Goal: Task Accomplishment & Management: Manage account settings

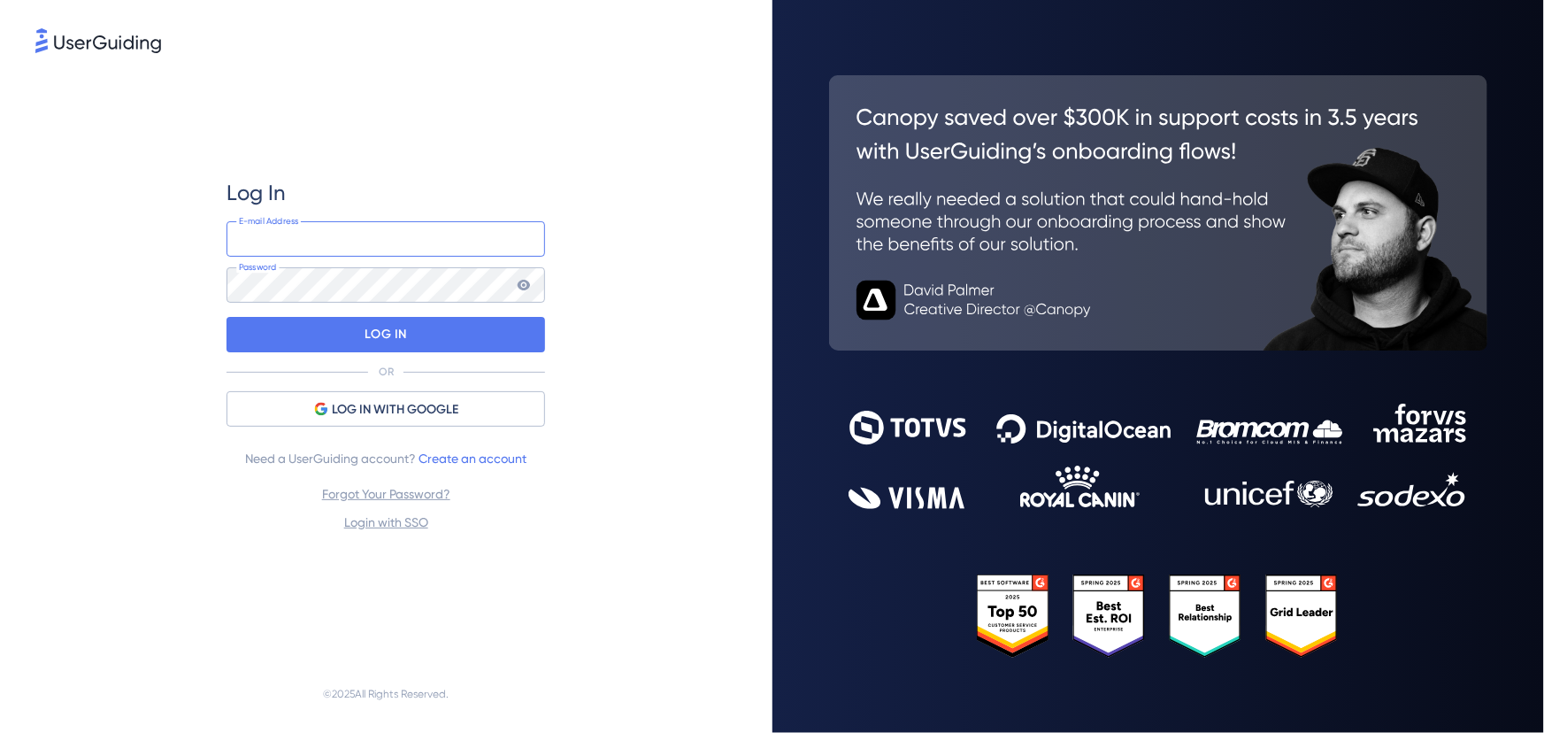
click at [348, 247] on input "email" at bounding box center [385, 238] width 319 height 35
type input "[PERSON_NAME][EMAIL_ADDRESS][PERSON_NAME][DOMAIN_NAME]"
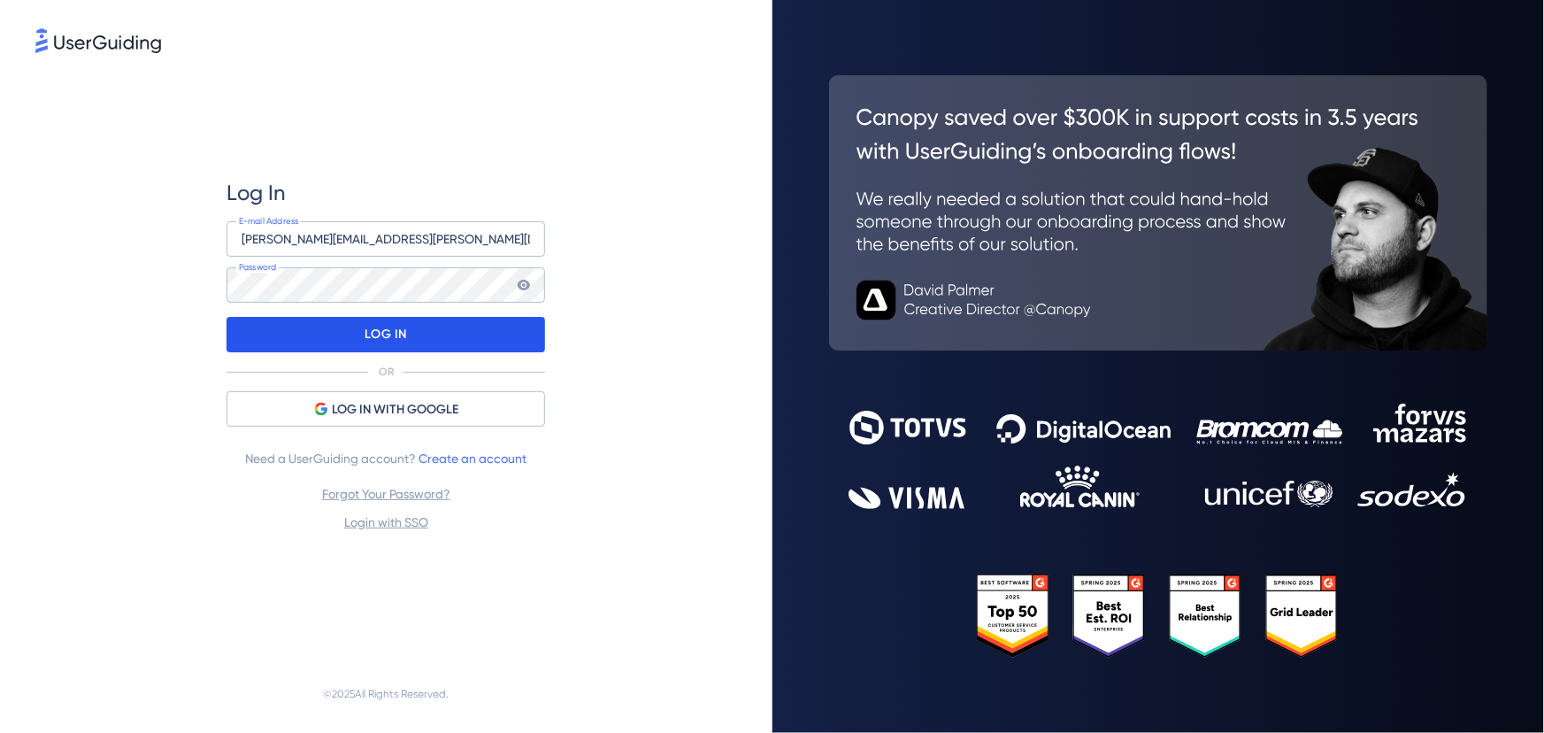
click at [400, 327] on p "LOG IN" at bounding box center [386, 334] width 42 height 28
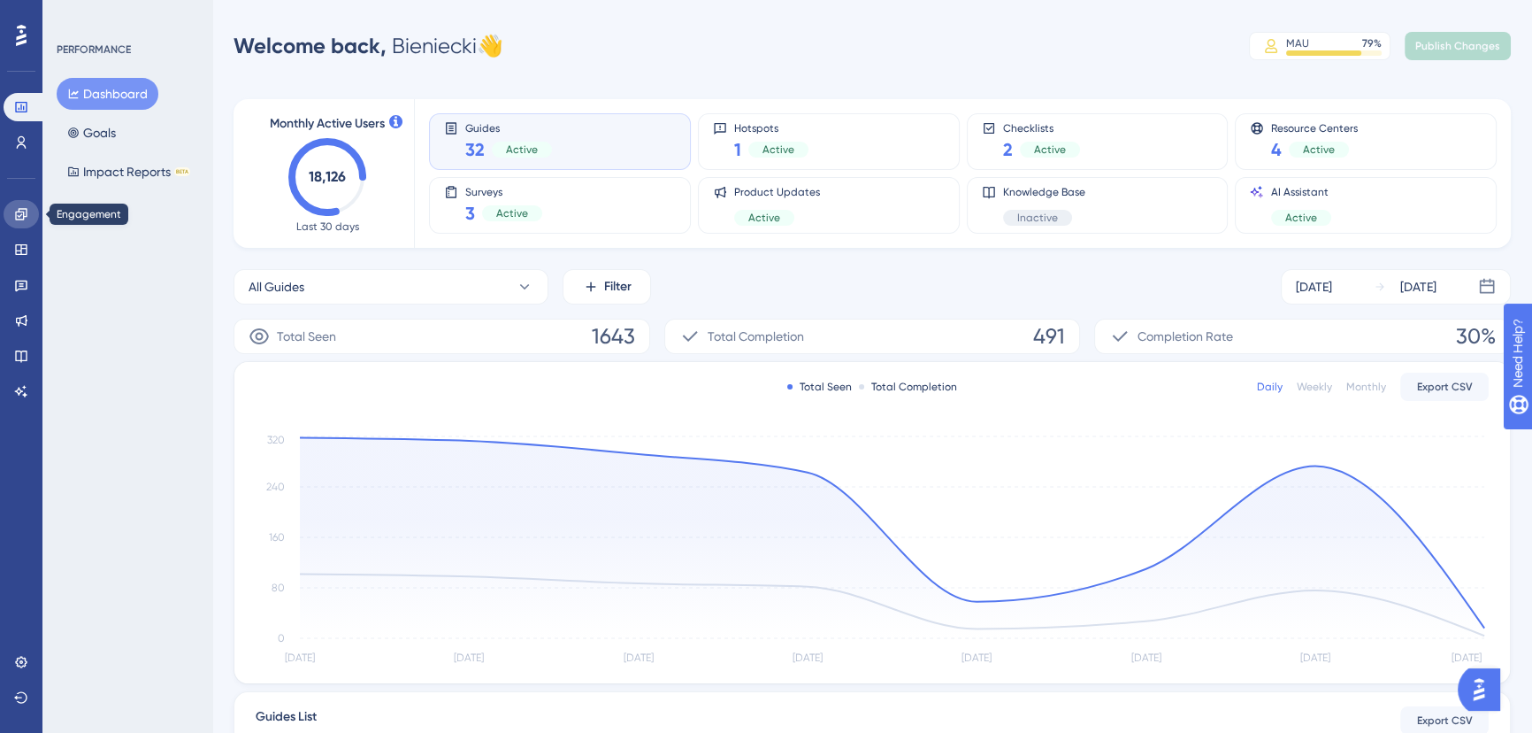
click at [27, 213] on icon at bounding box center [21, 214] width 14 height 14
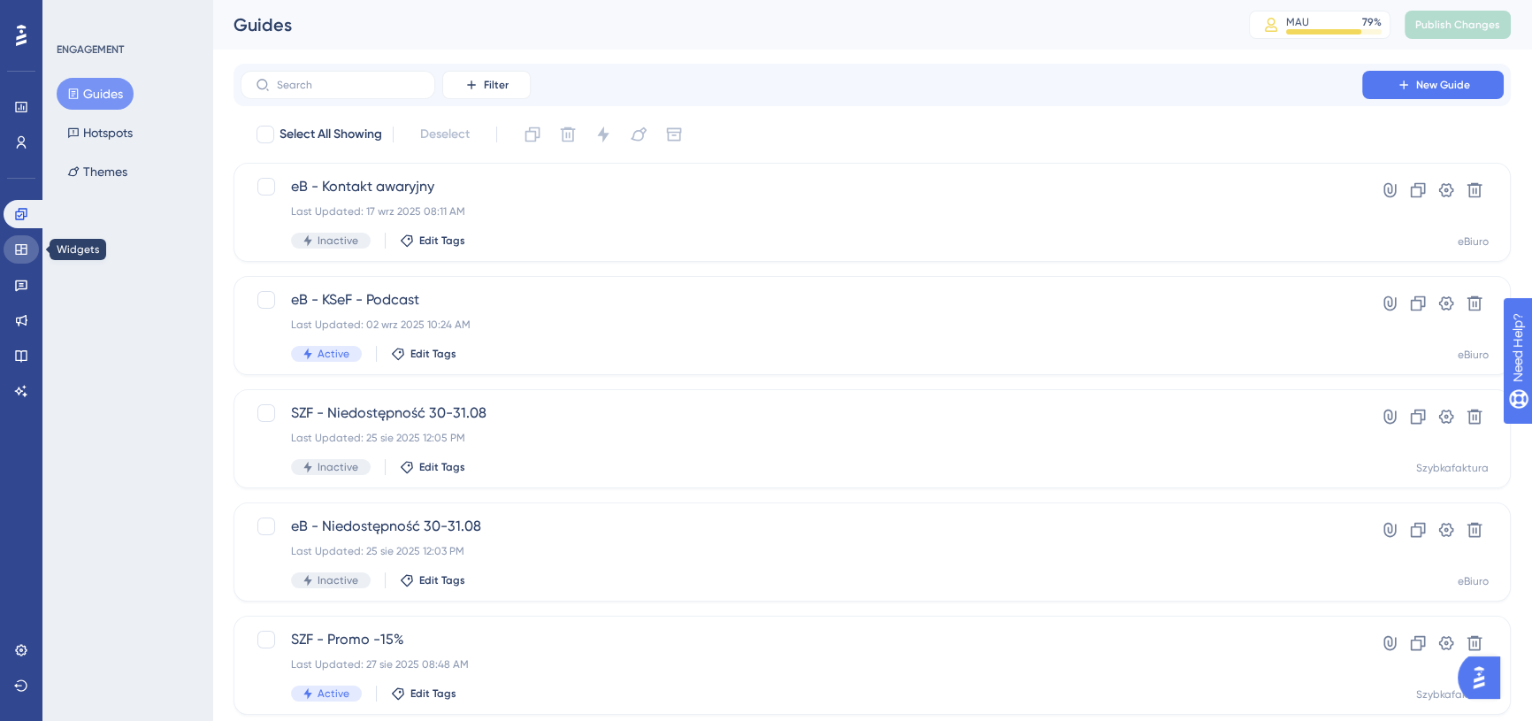
click at [18, 253] on icon at bounding box center [21, 249] width 14 height 14
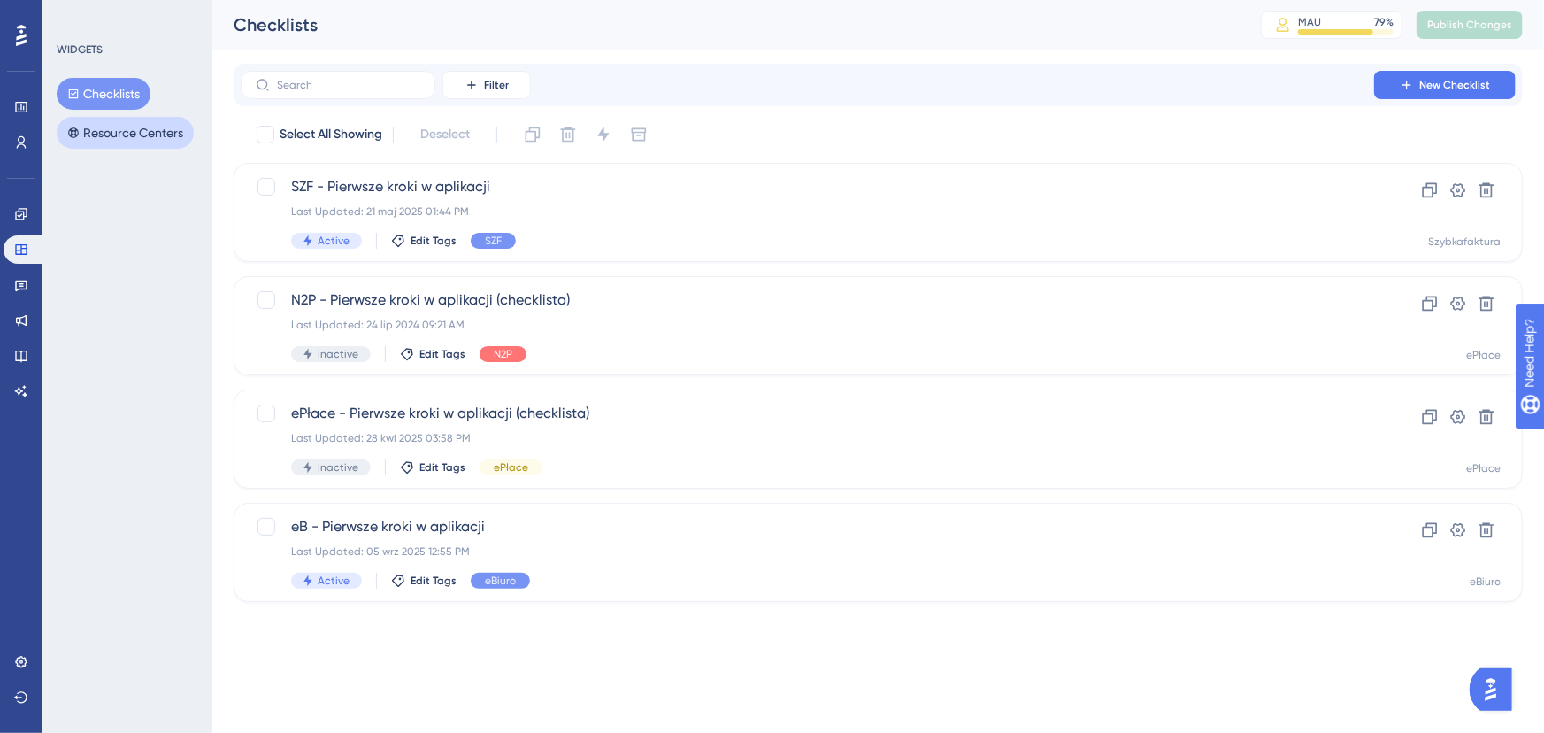
click at [153, 134] on button "Resource Centers" at bounding box center [125, 133] width 137 height 32
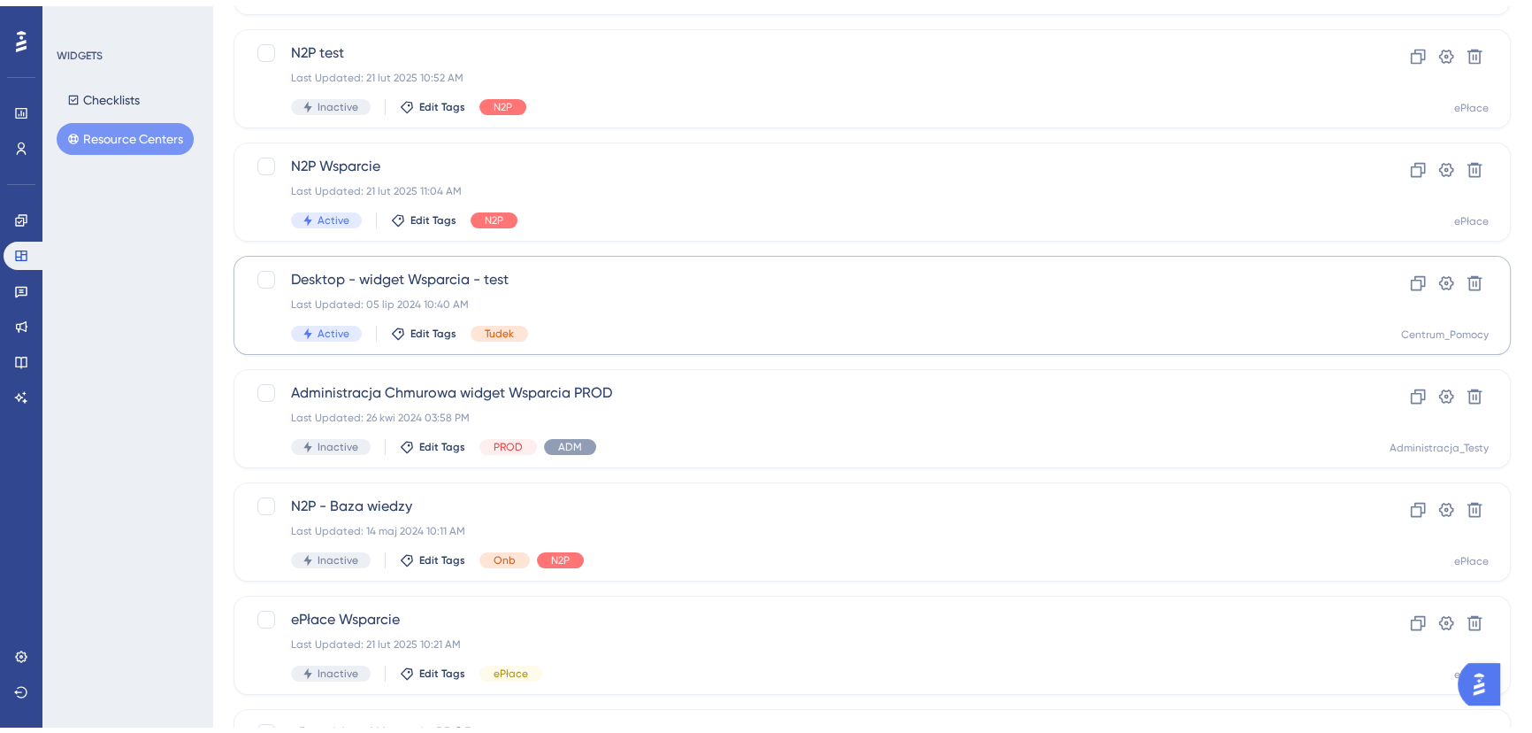
scroll to position [378, 0]
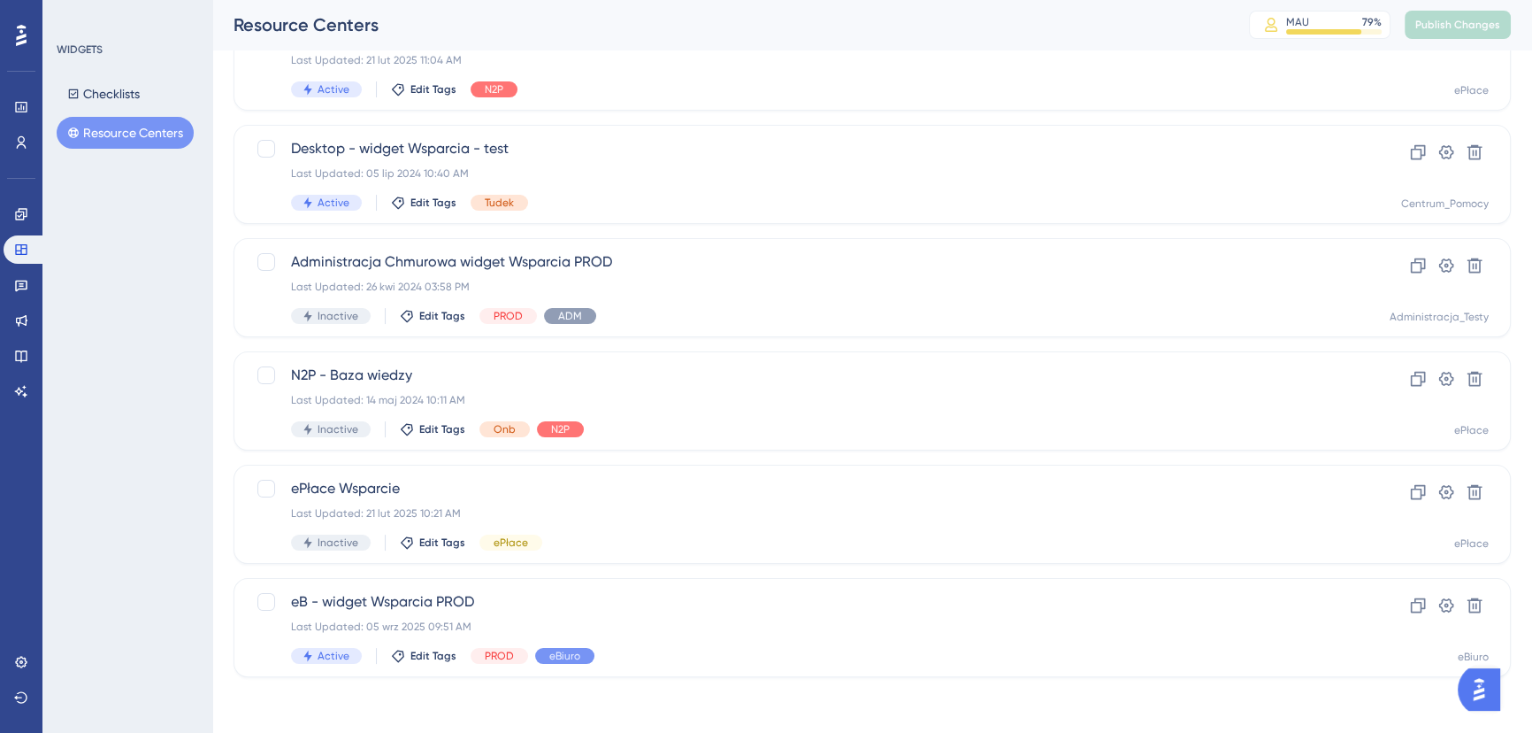
click at [1470, 702] on button "Open AI Assistant Launcher" at bounding box center [1479, 689] width 42 height 42
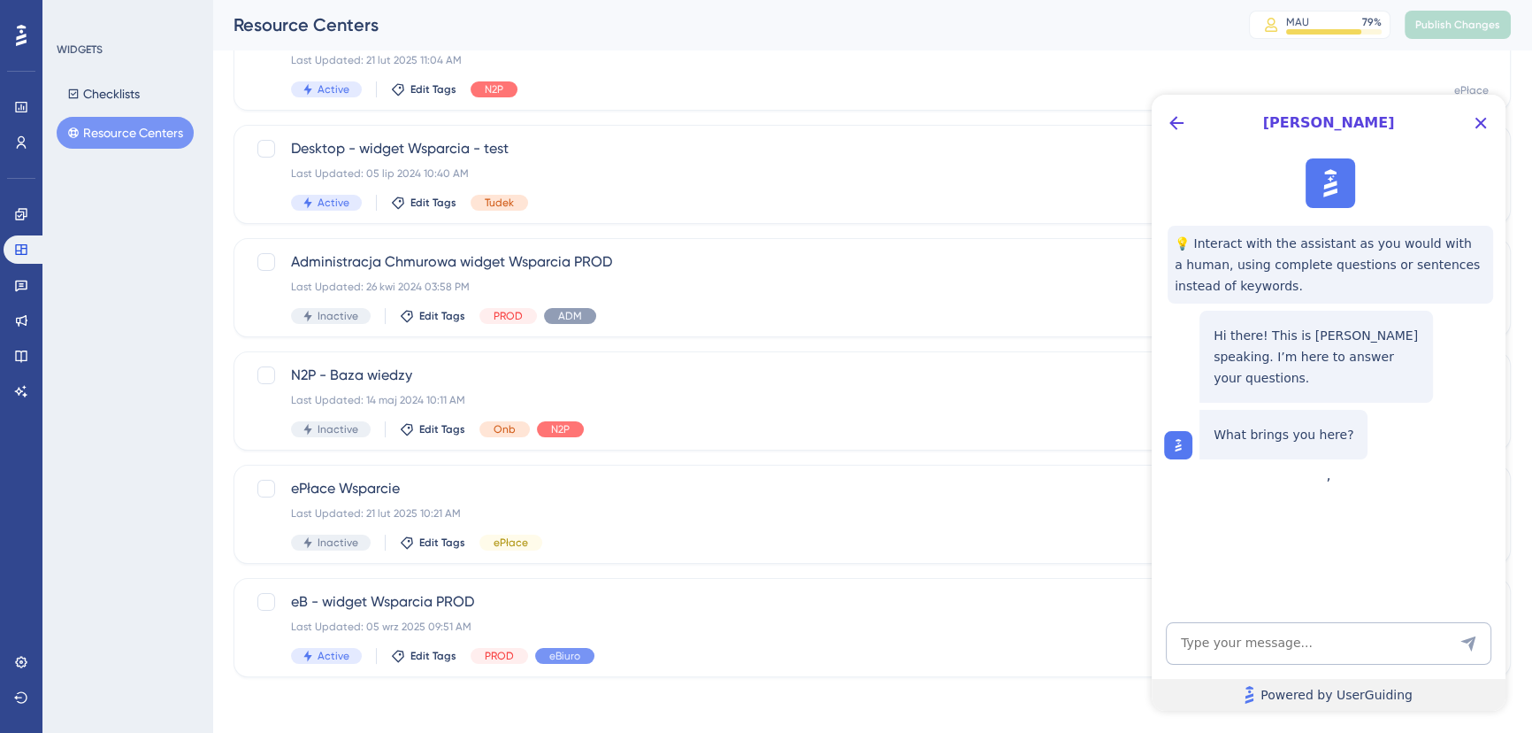
scroll to position [0, 0]
click at [1479, 126] on icon "Close Button" at bounding box center [1480, 122] width 21 height 21
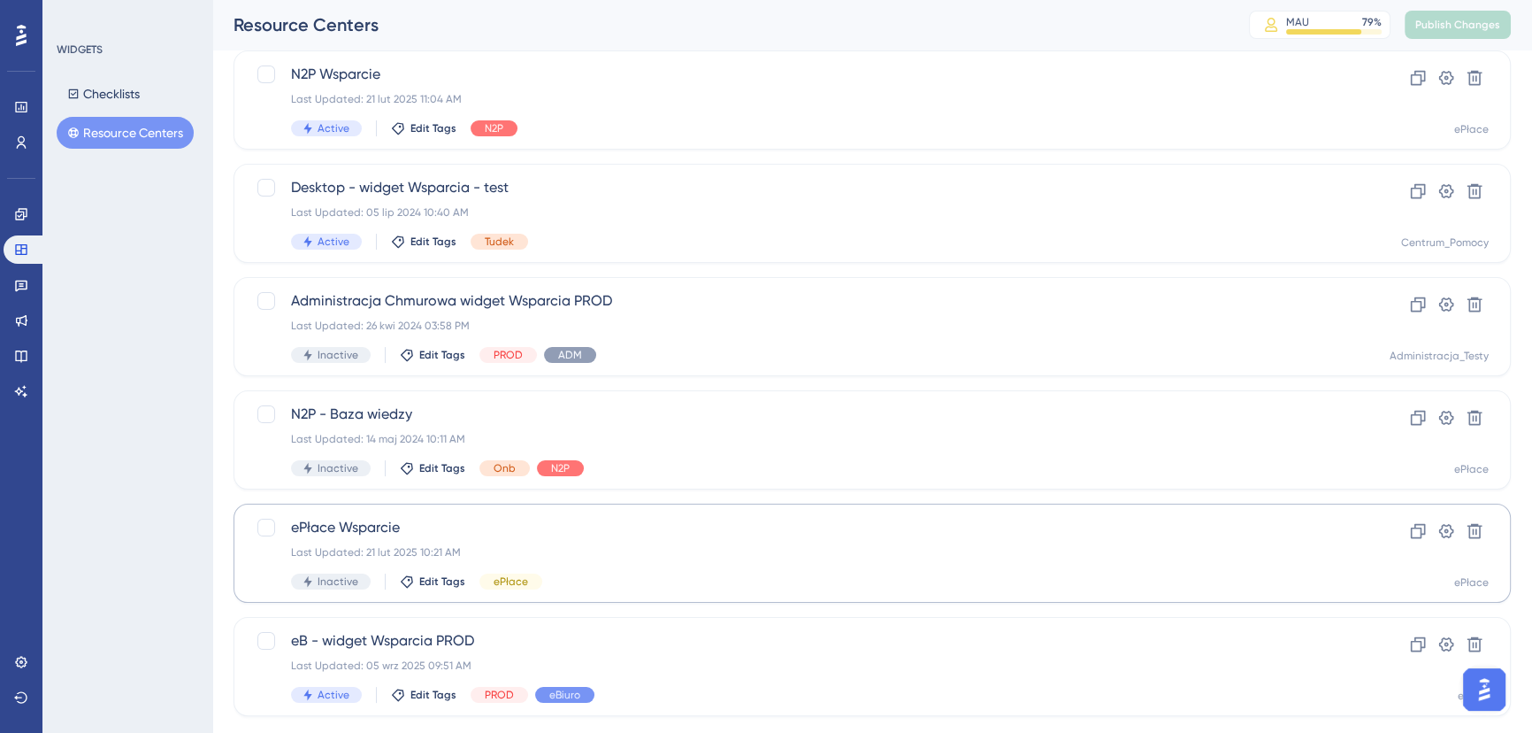
scroll to position [378, 0]
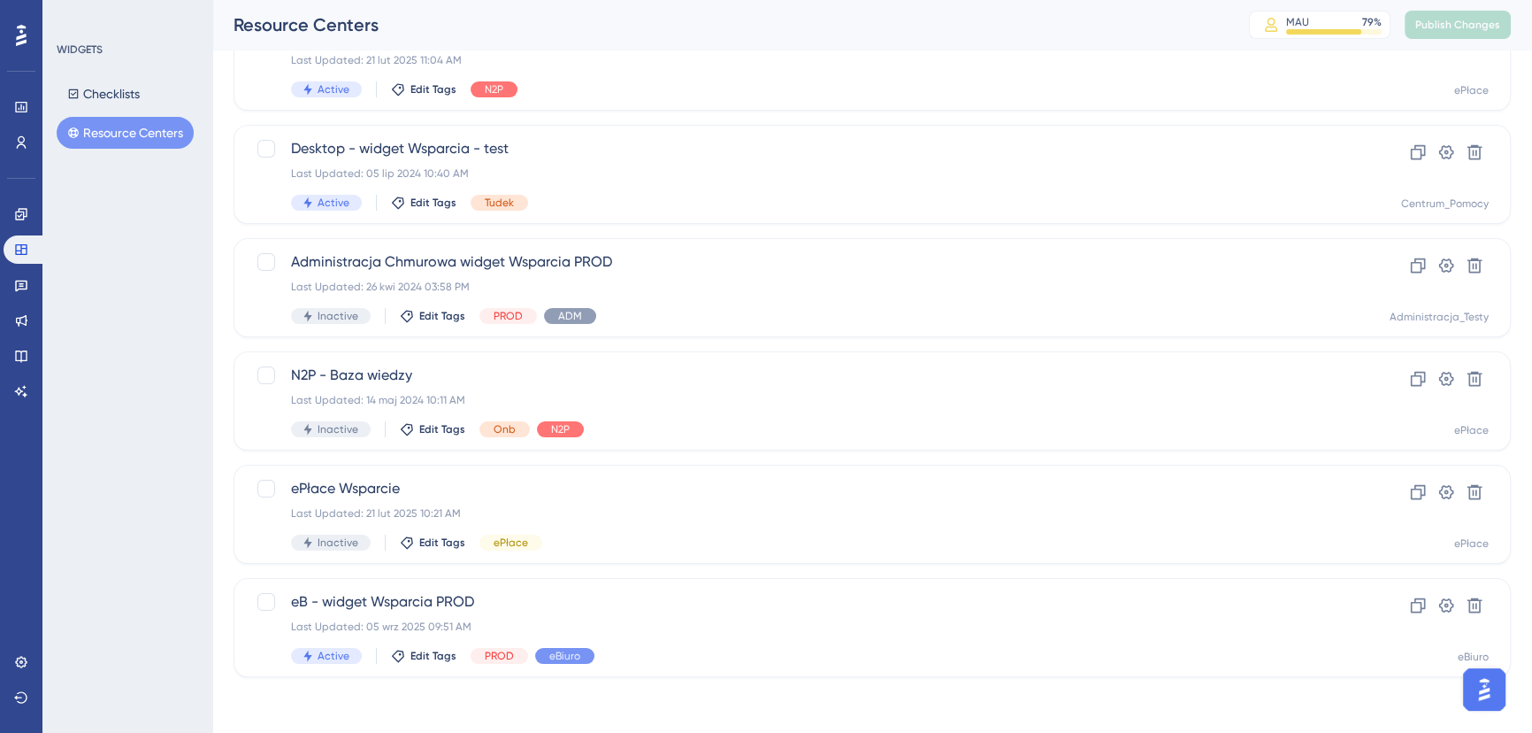
click at [12, 26] on div at bounding box center [21, 35] width 28 height 28
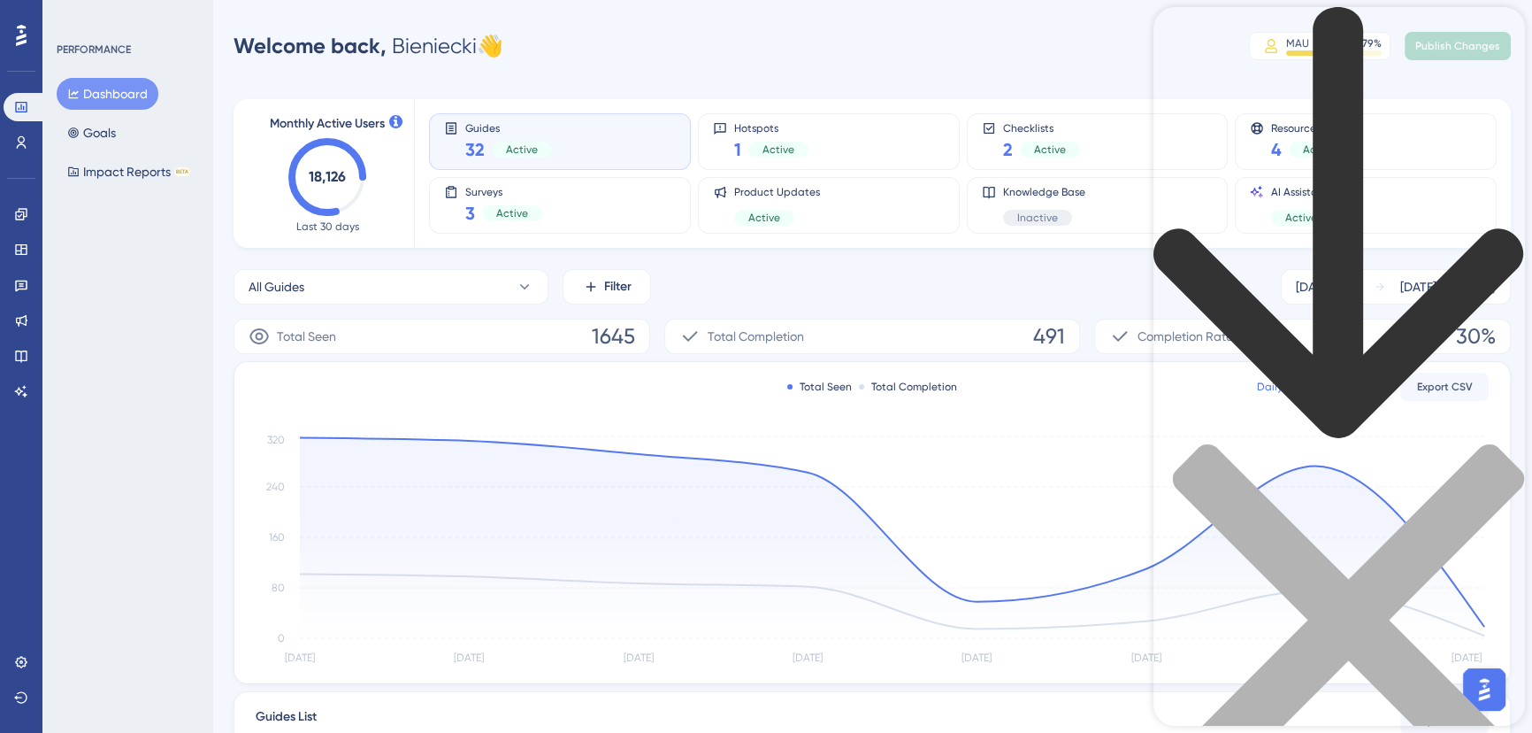
type input "resource center"
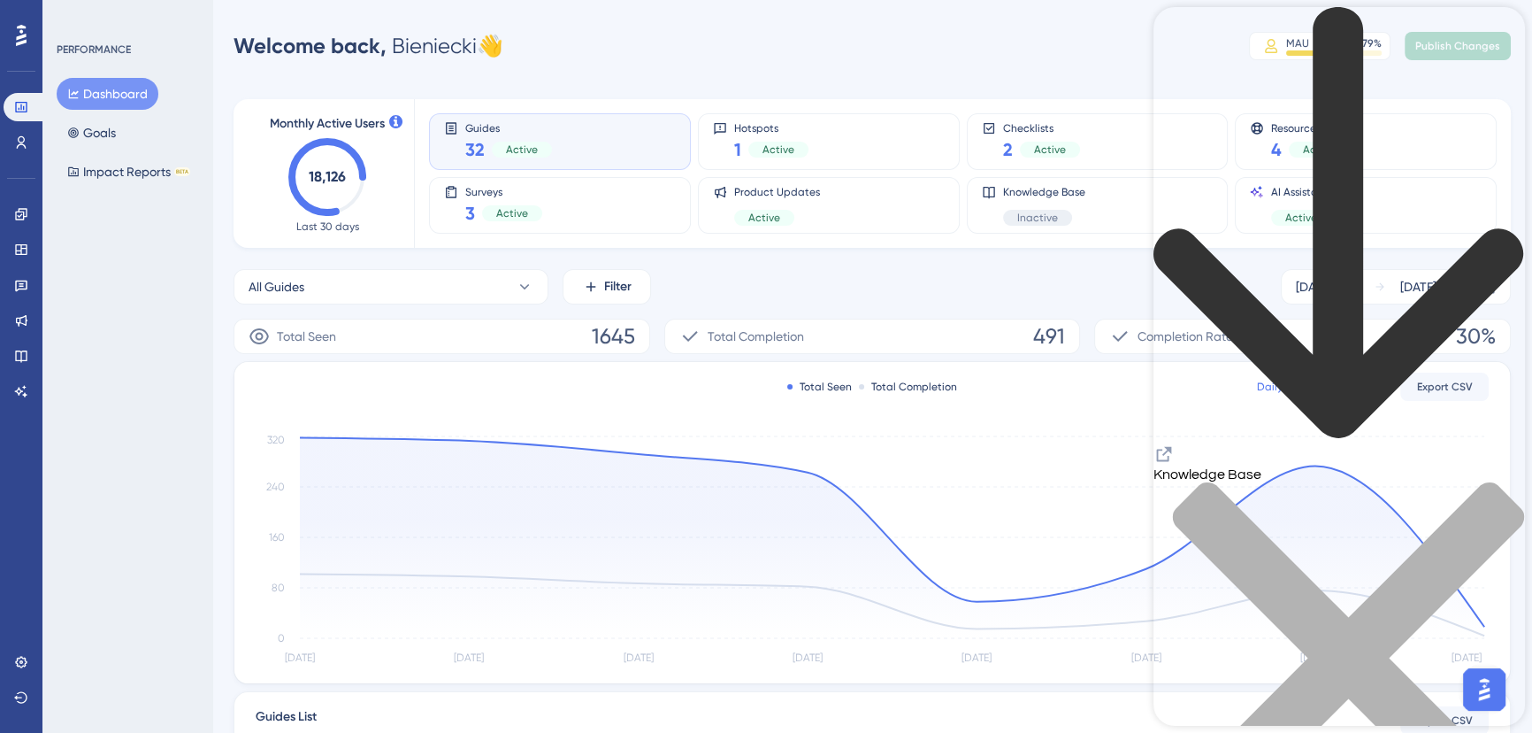
click at [1175, 443] on icon "Resource Center Header" at bounding box center [1164, 453] width 21 height 21
click at [15, 225] on link at bounding box center [21, 214] width 35 height 28
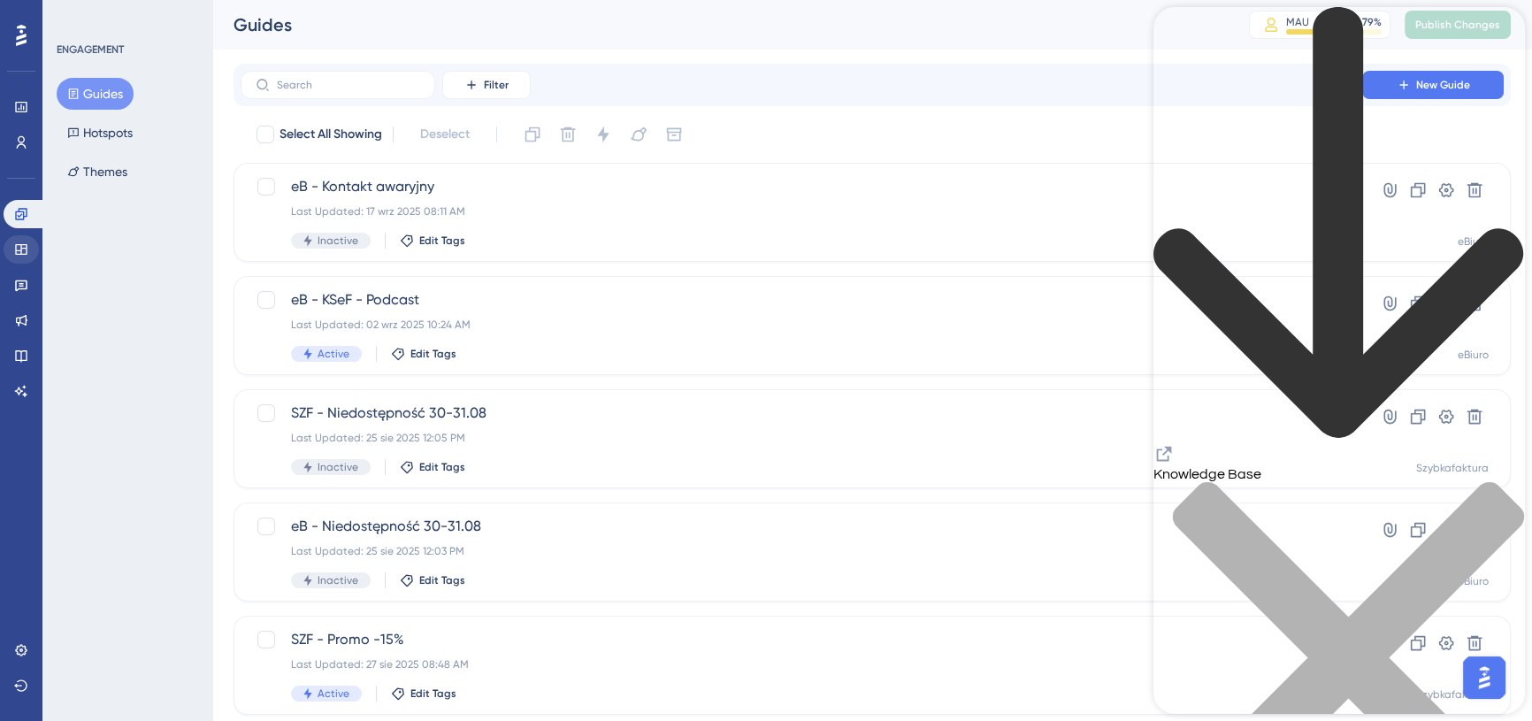
click at [34, 258] on div "Widgets" at bounding box center [21, 249] width 35 height 28
click at [20, 251] on icon at bounding box center [21, 249] width 12 height 11
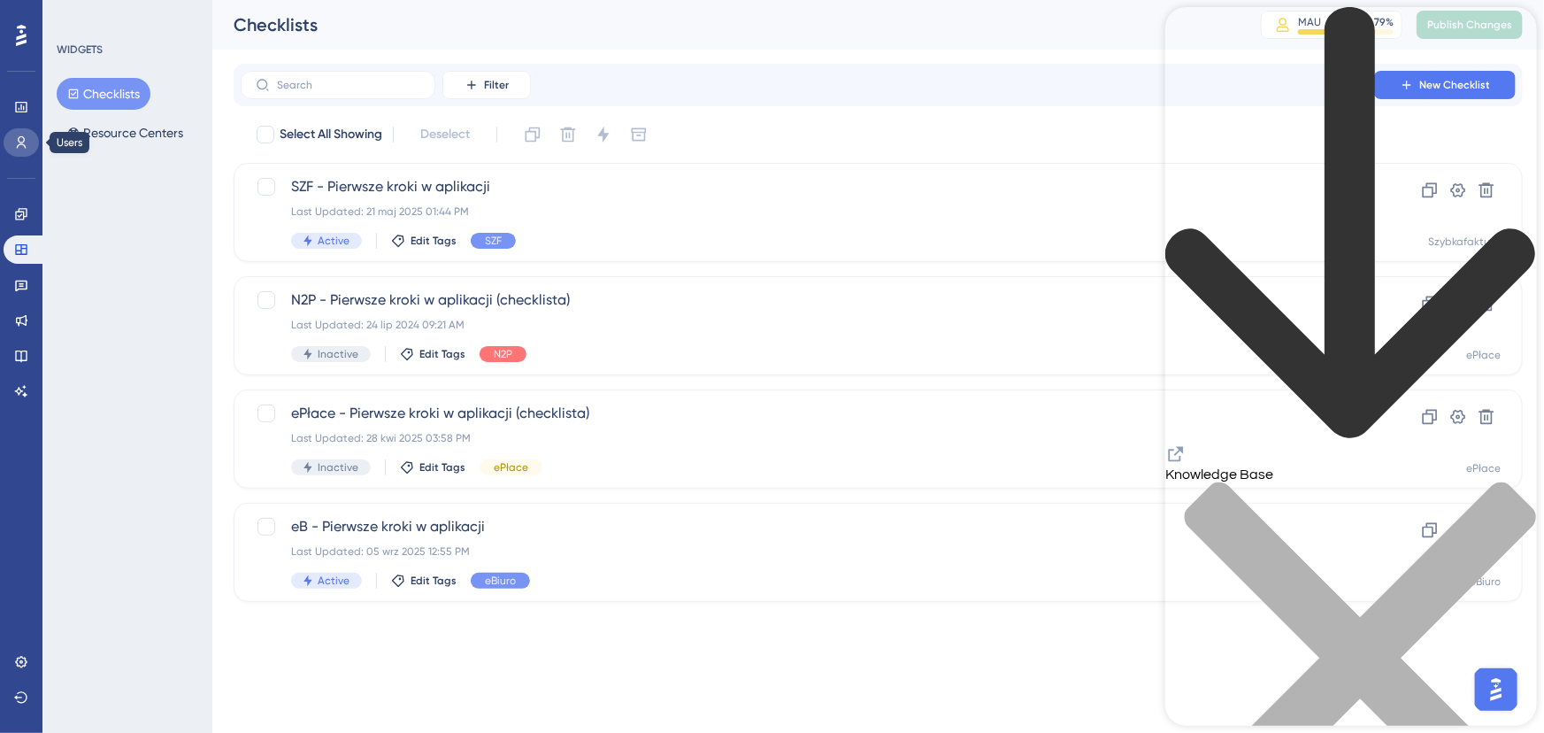
click at [21, 139] on icon at bounding box center [21, 142] width 14 height 14
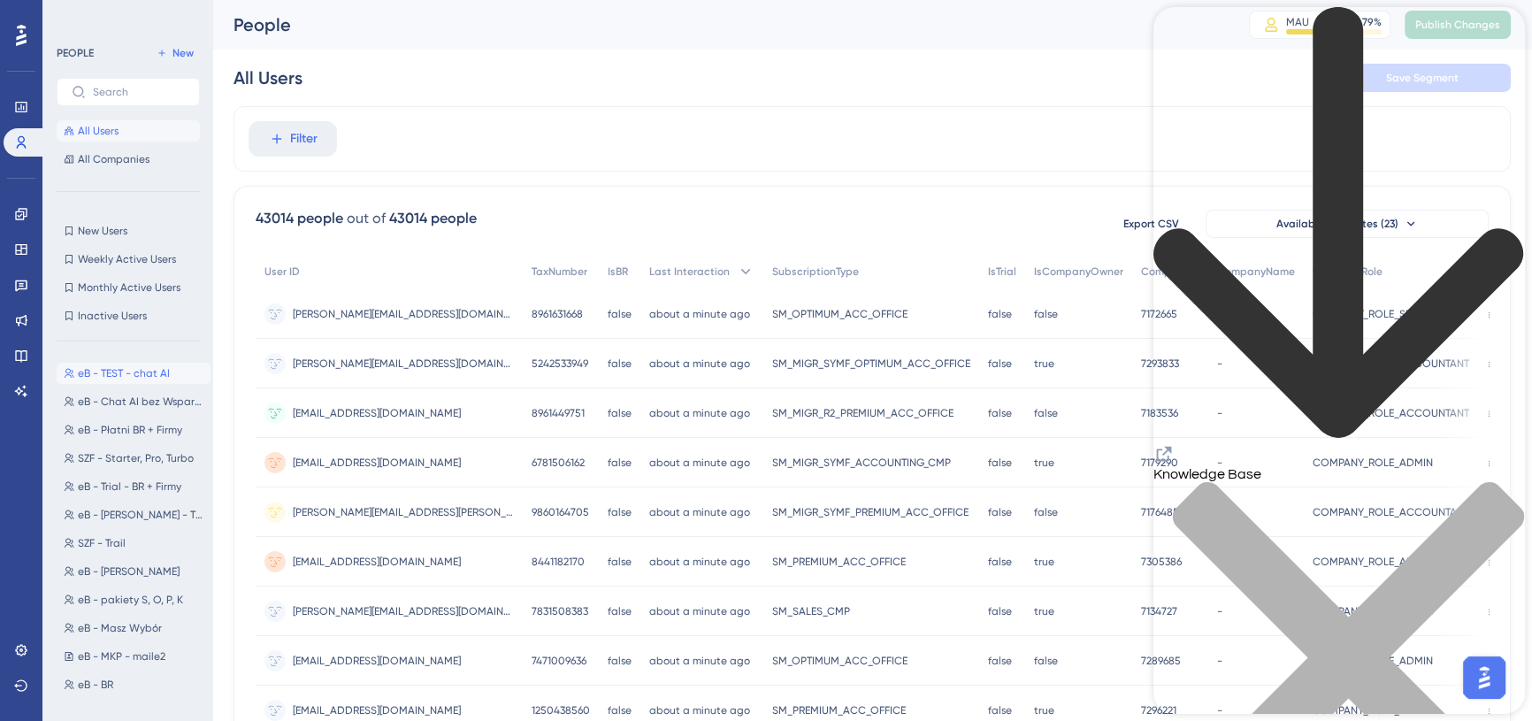
click at [139, 372] on span "eB - TEST - chat AI" at bounding box center [124, 373] width 92 height 14
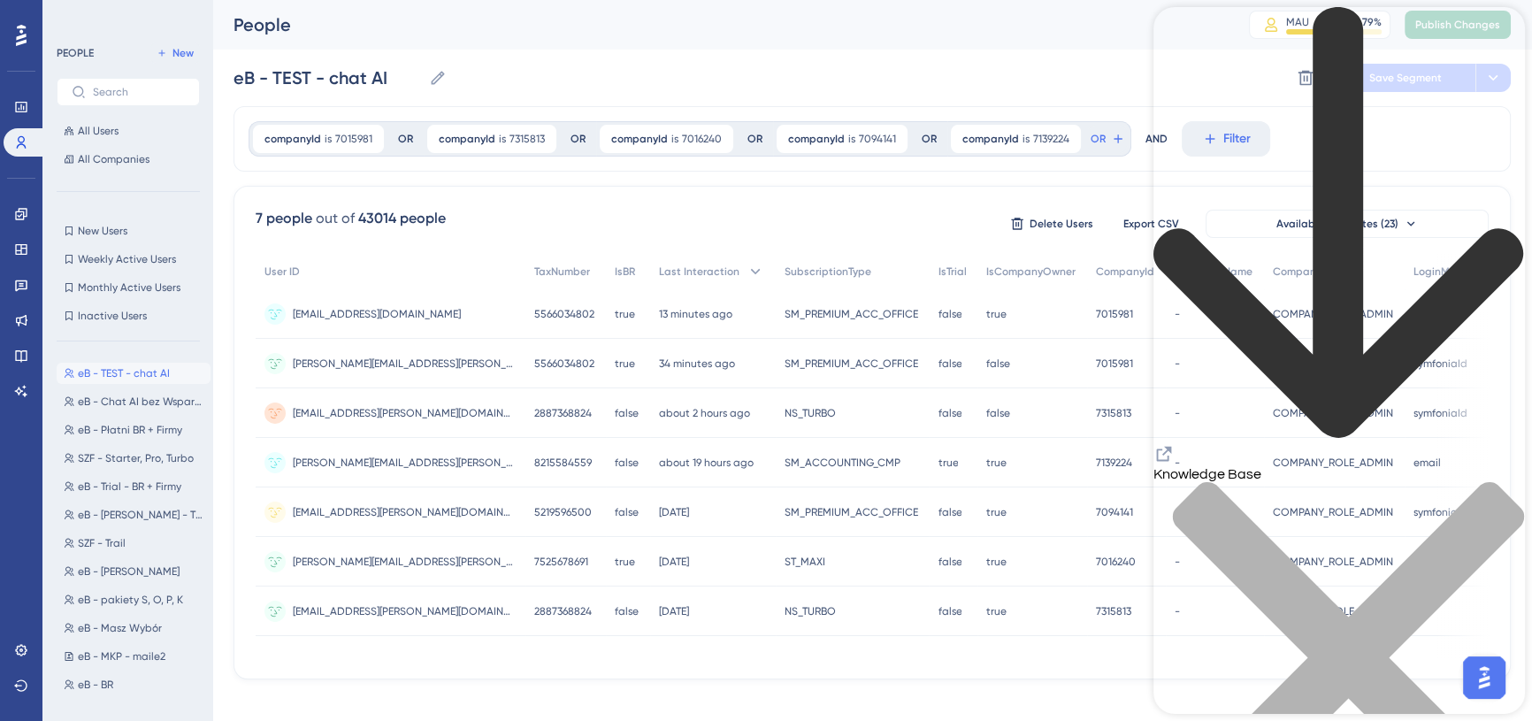
click at [1484, 481] on div "close resource center" at bounding box center [1340, 668] width 372 height 374
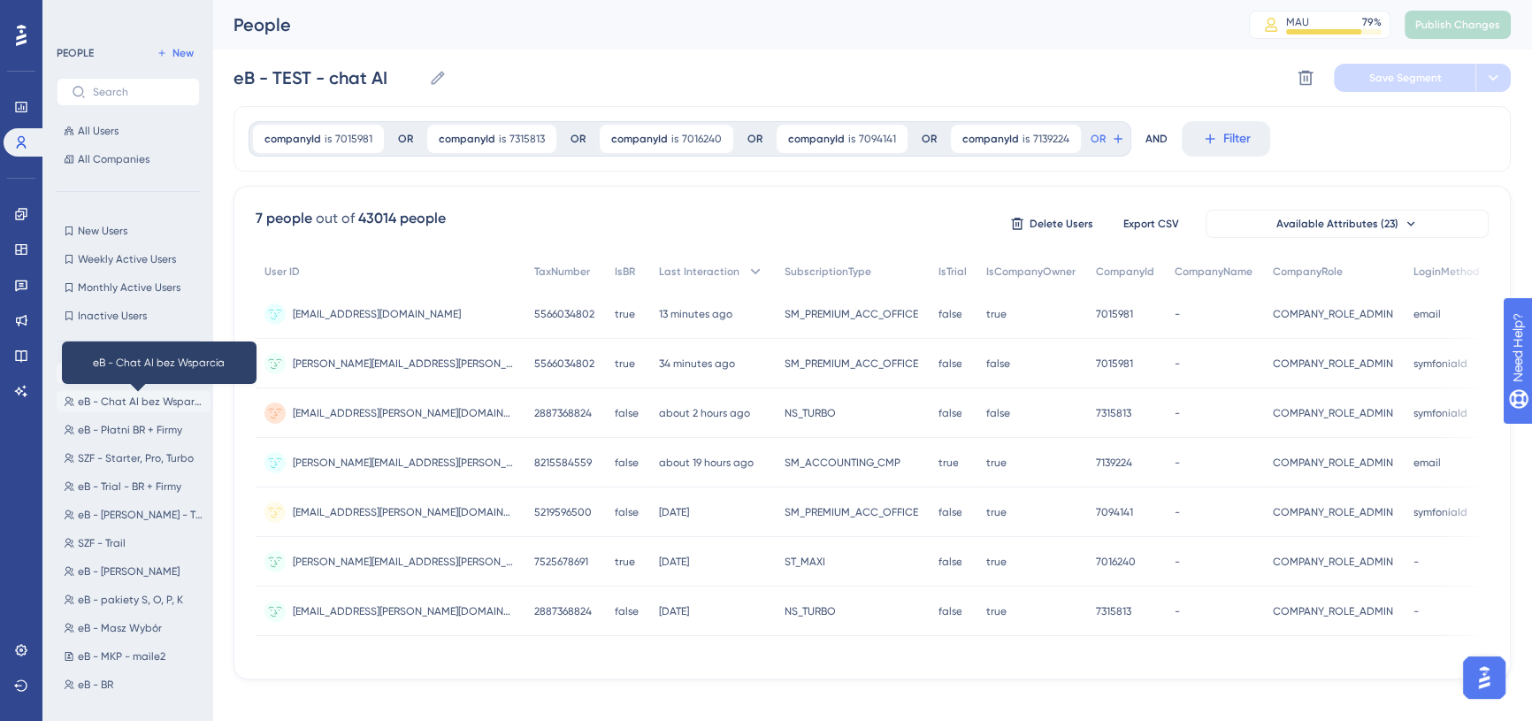
click at [142, 403] on span "eB - Chat AI bez Wsparcia" at bounding box center [141, 402] width 126 height 14
type input "eB - Chat AI bez Wsparcia"
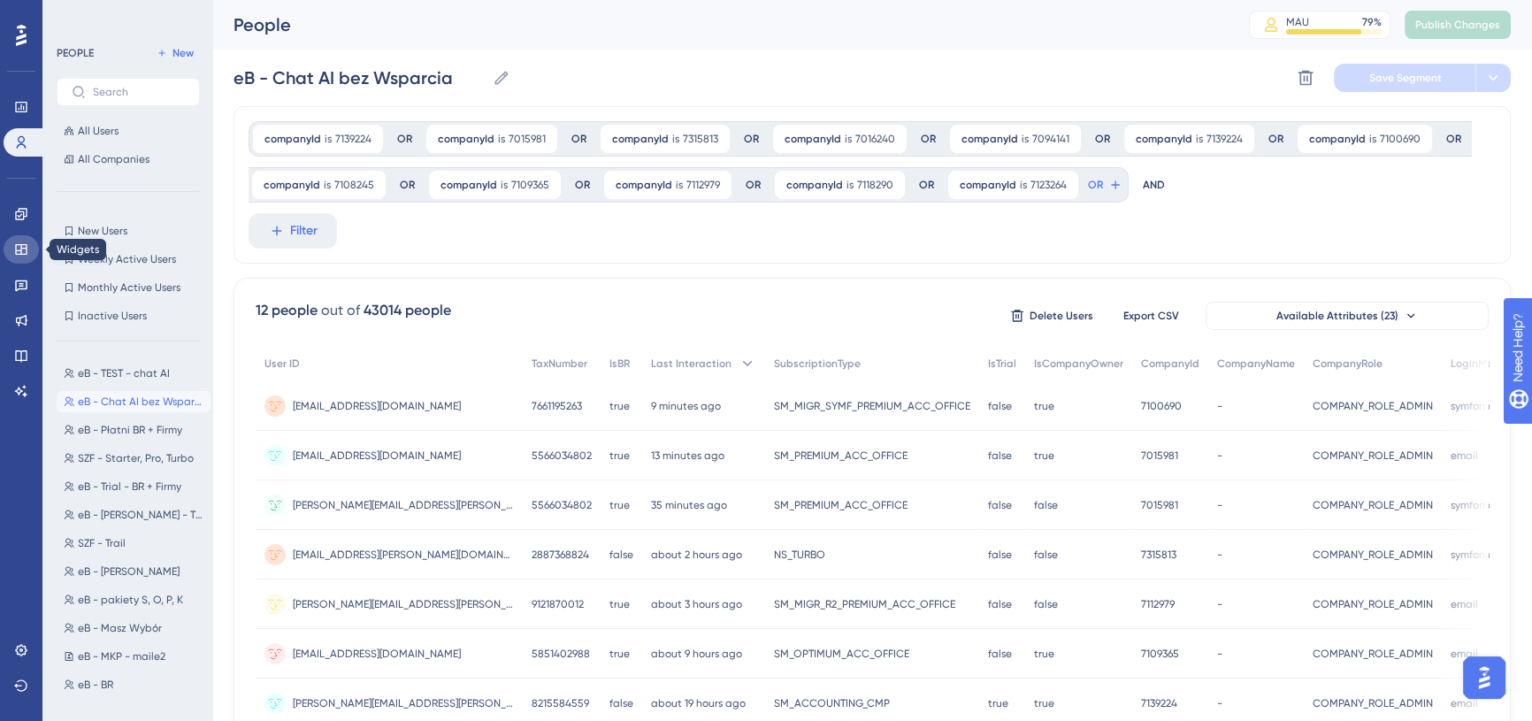
click at [19, 253] on icon at bounding box center [21, 249] width 14 height 14
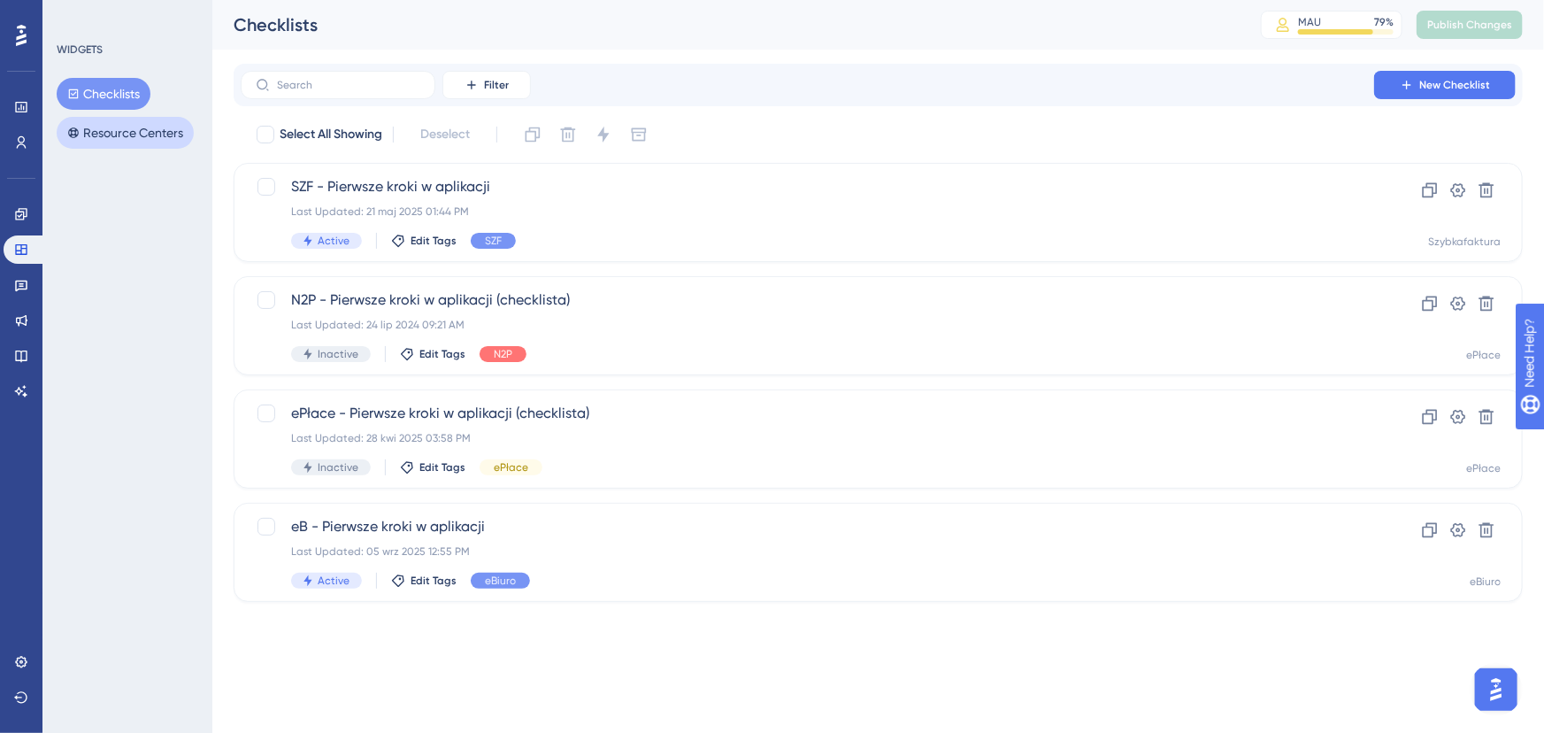
click at [133, 141] on button "Resource Centers" at bounding box center [125, 133] width 137 height 32
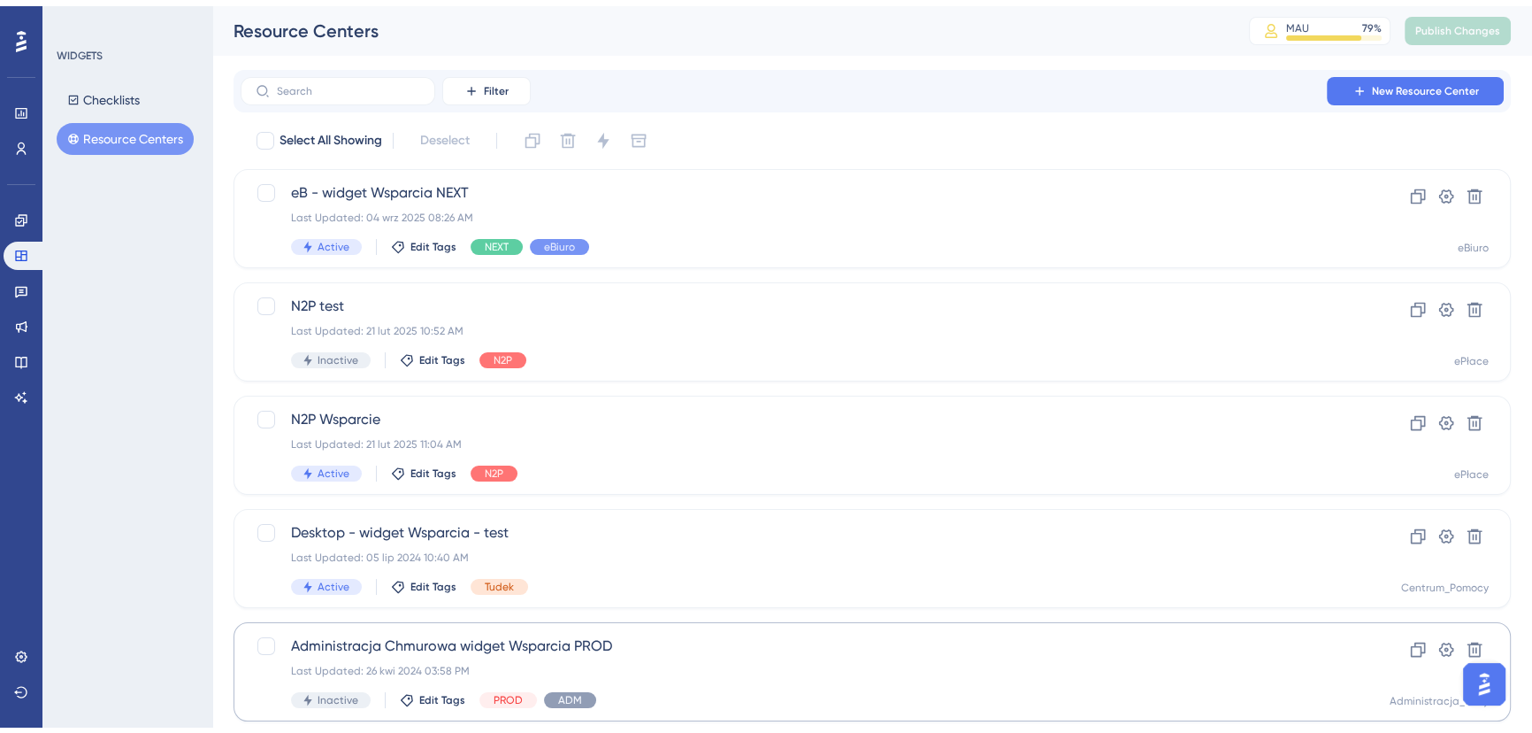
scroll to position [378, 0]
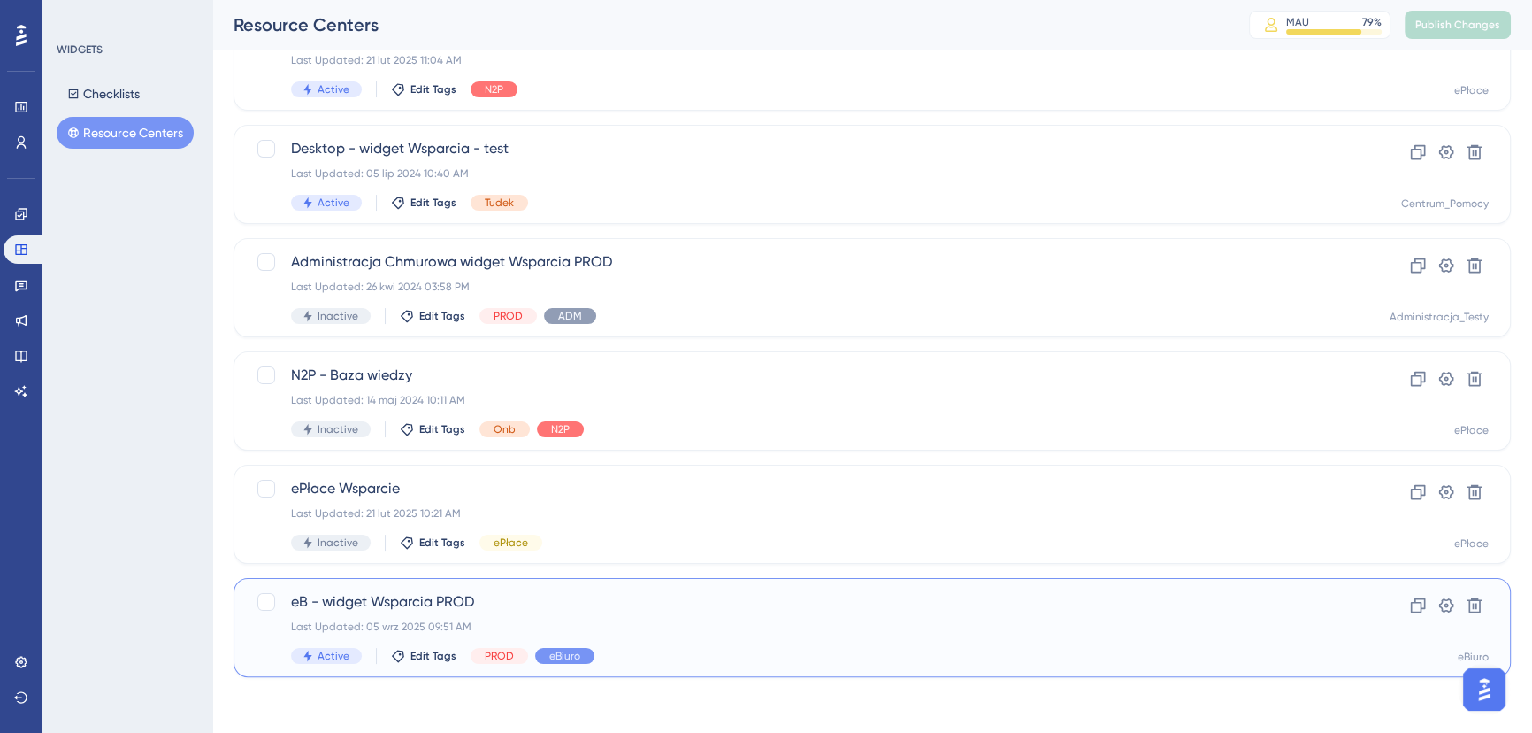
click at [646, 610] on span "eB - widget Wsparcia PROD" at bounding box center [801, 601] width 1021 height 21
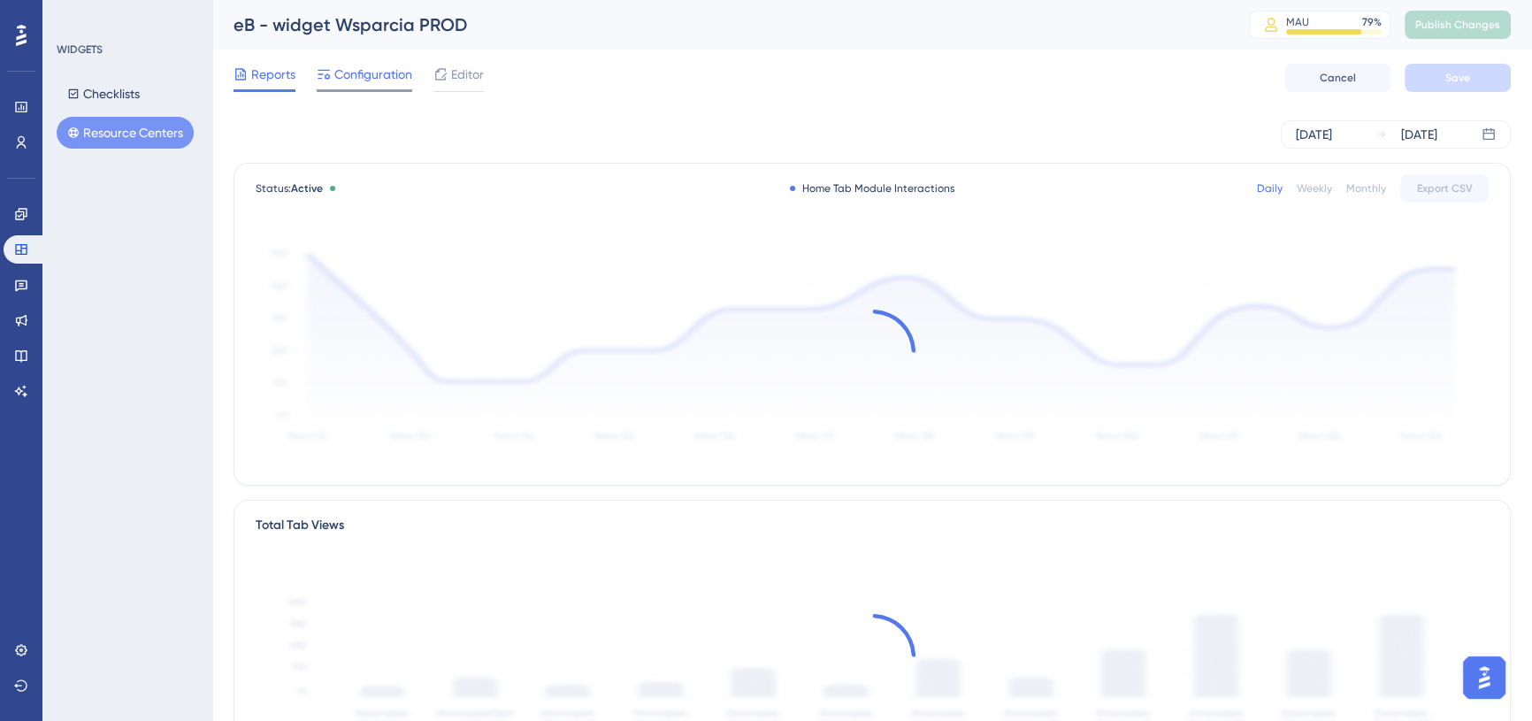
click at [353, 88] on div "Configuration" at bounding box center [365, 78] width 96 height 28
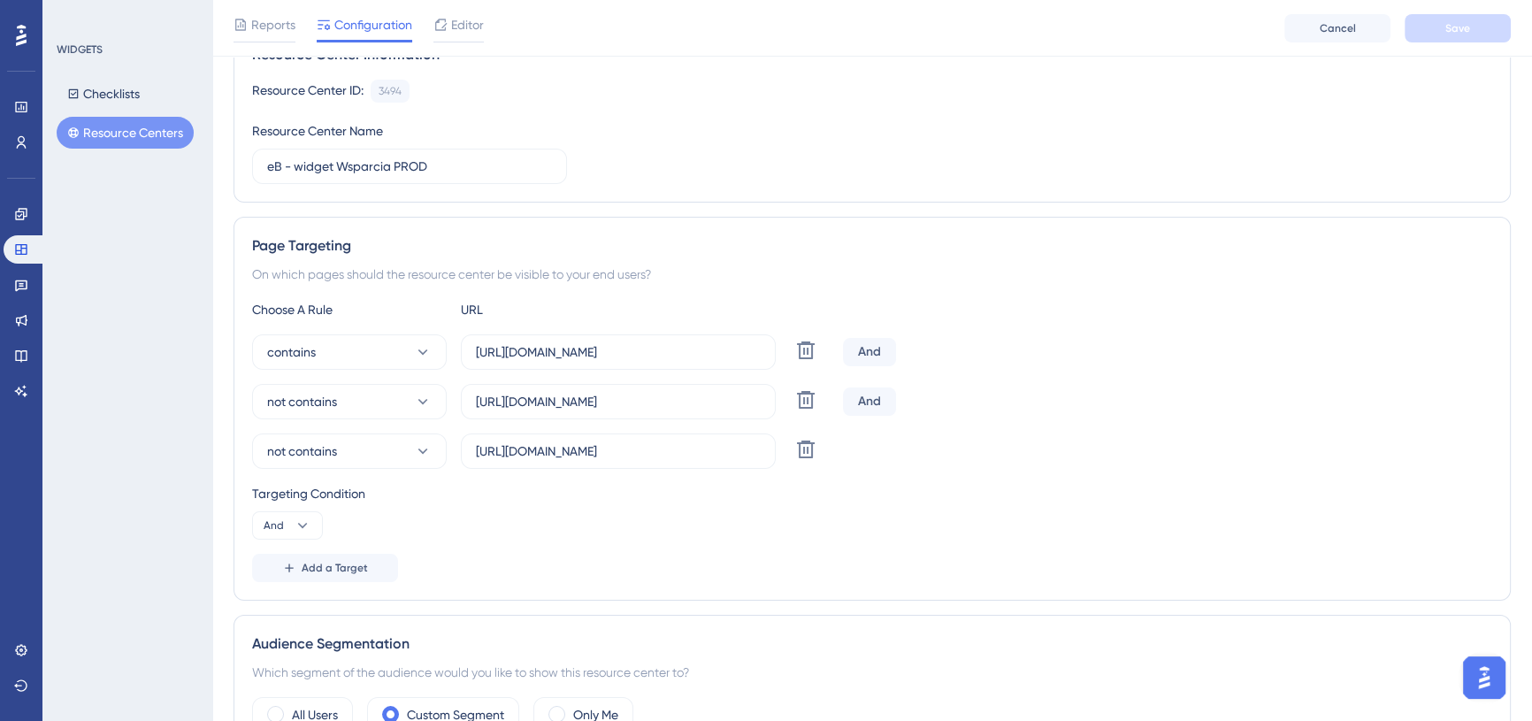
scroll to position [402, 0]
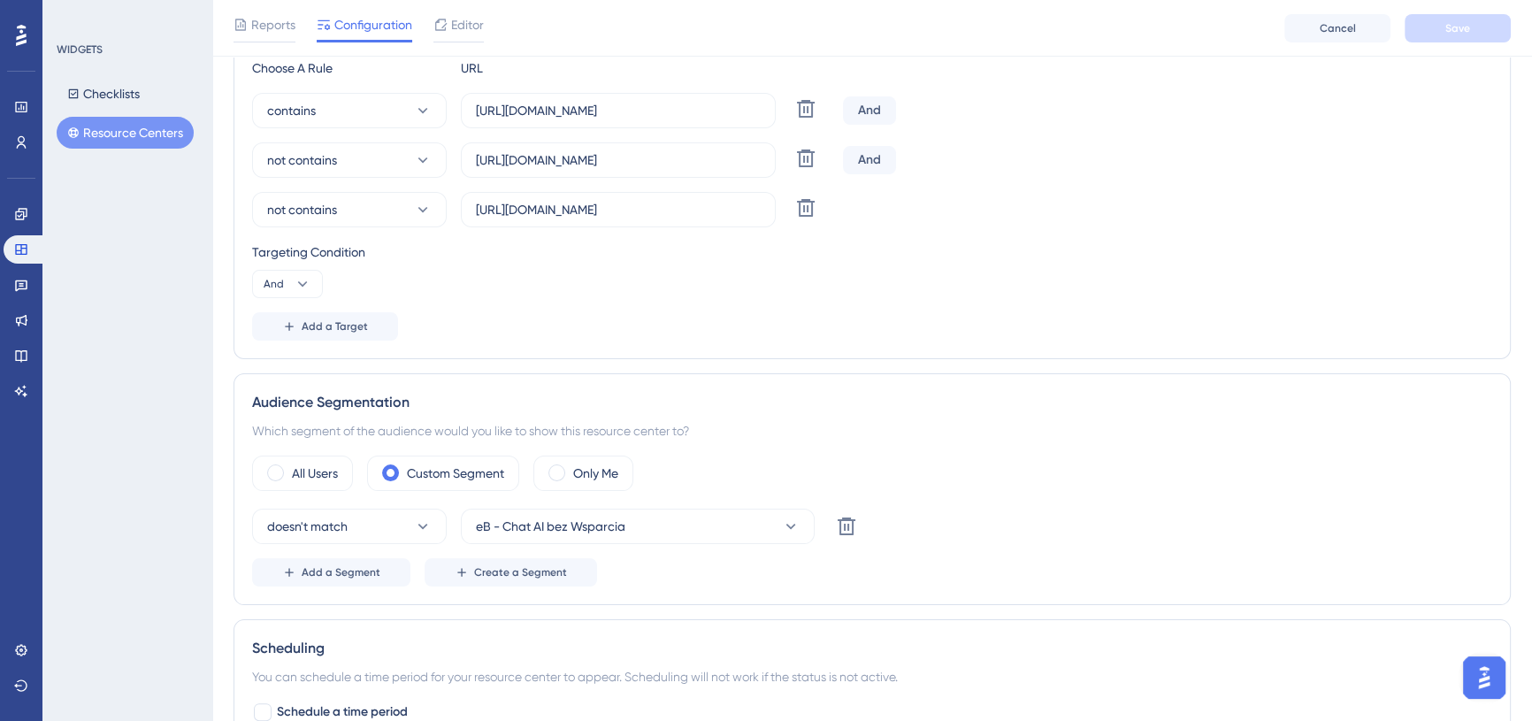
click at [1076, 23] on div "Reports Configuration Editor Cancel Save" at bounding box center [872, 28] width 1320 height 57
click at [127, 263] on div "WIDGETS Checklists Resource Centers" at bounding box center [127, 360] width 170 height 721
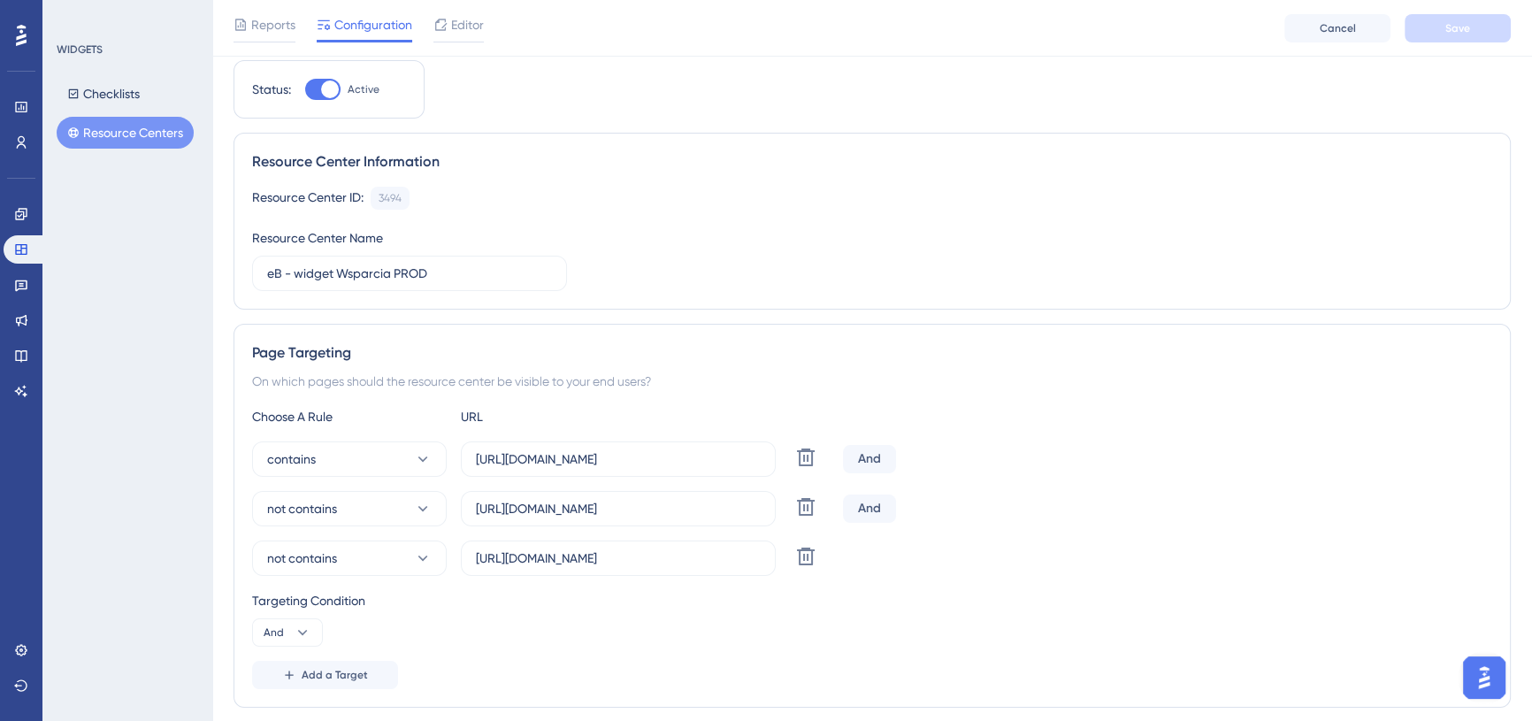
scroll to position [0, 0]
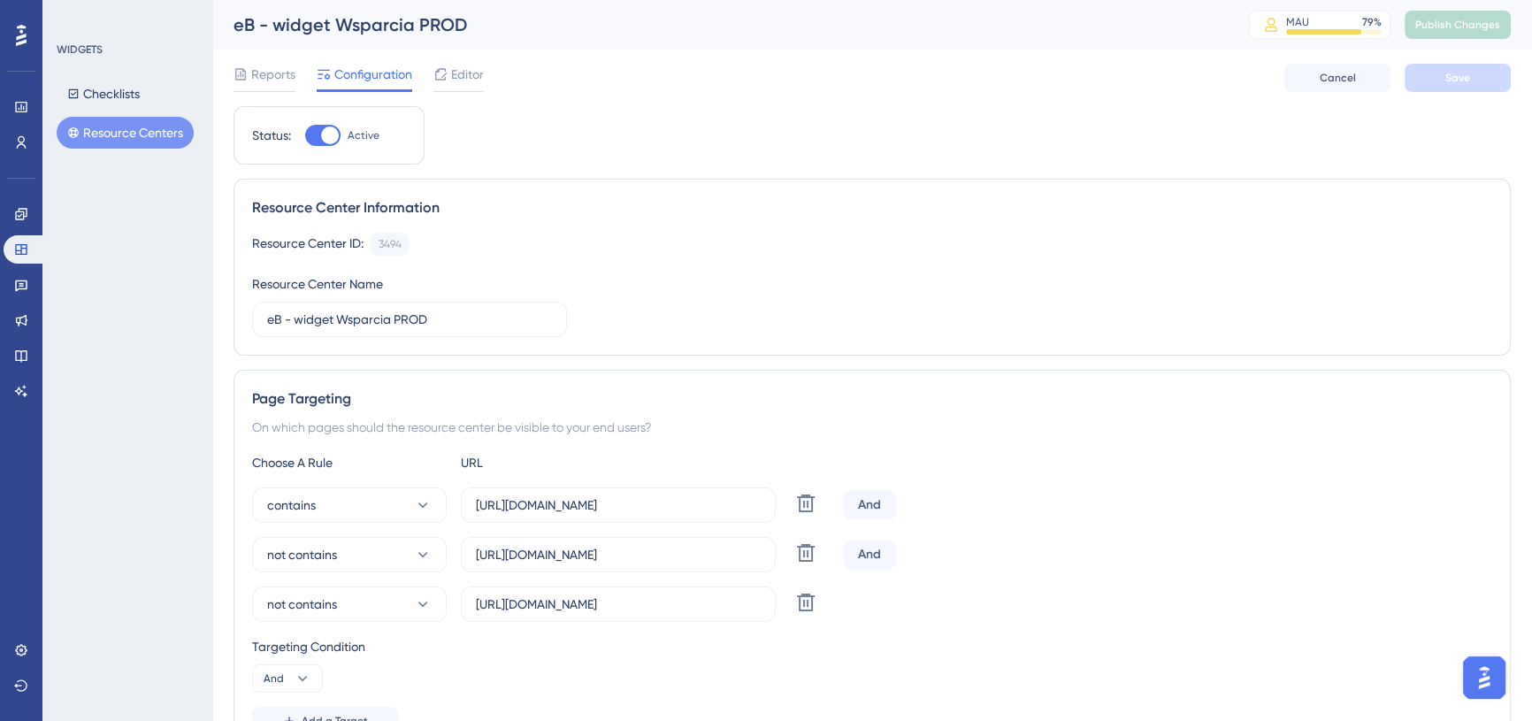
click at [169, 219] on div "WIDGETS Checklists Resource Centers" at bounding box center [127, 360] width 170 height 721
click at [413, 172] on div "Status: Active Resource Center Information Resource Center ID: 3494 Copy Resour…" at bounding box center [873, 703] width 1278 height 1194
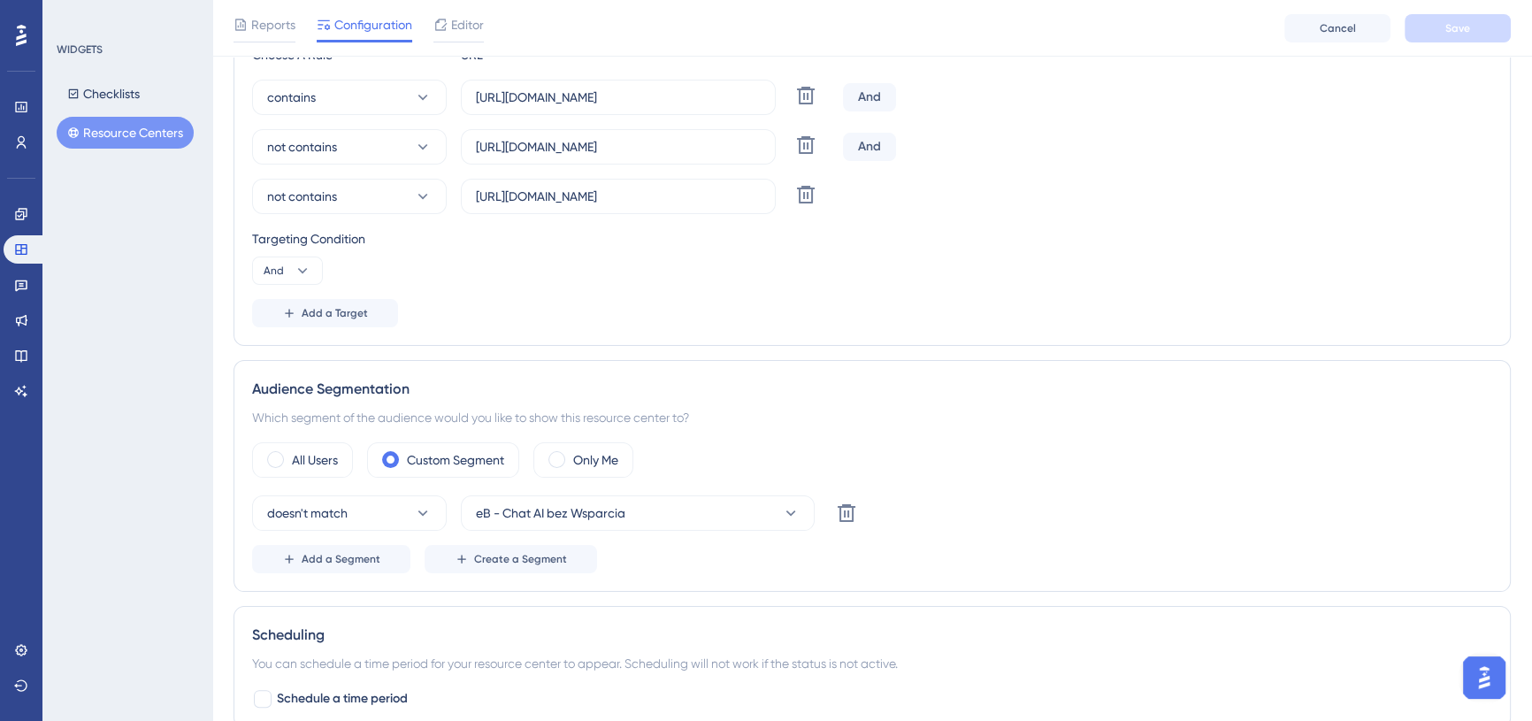
scroll to position [482, 0]
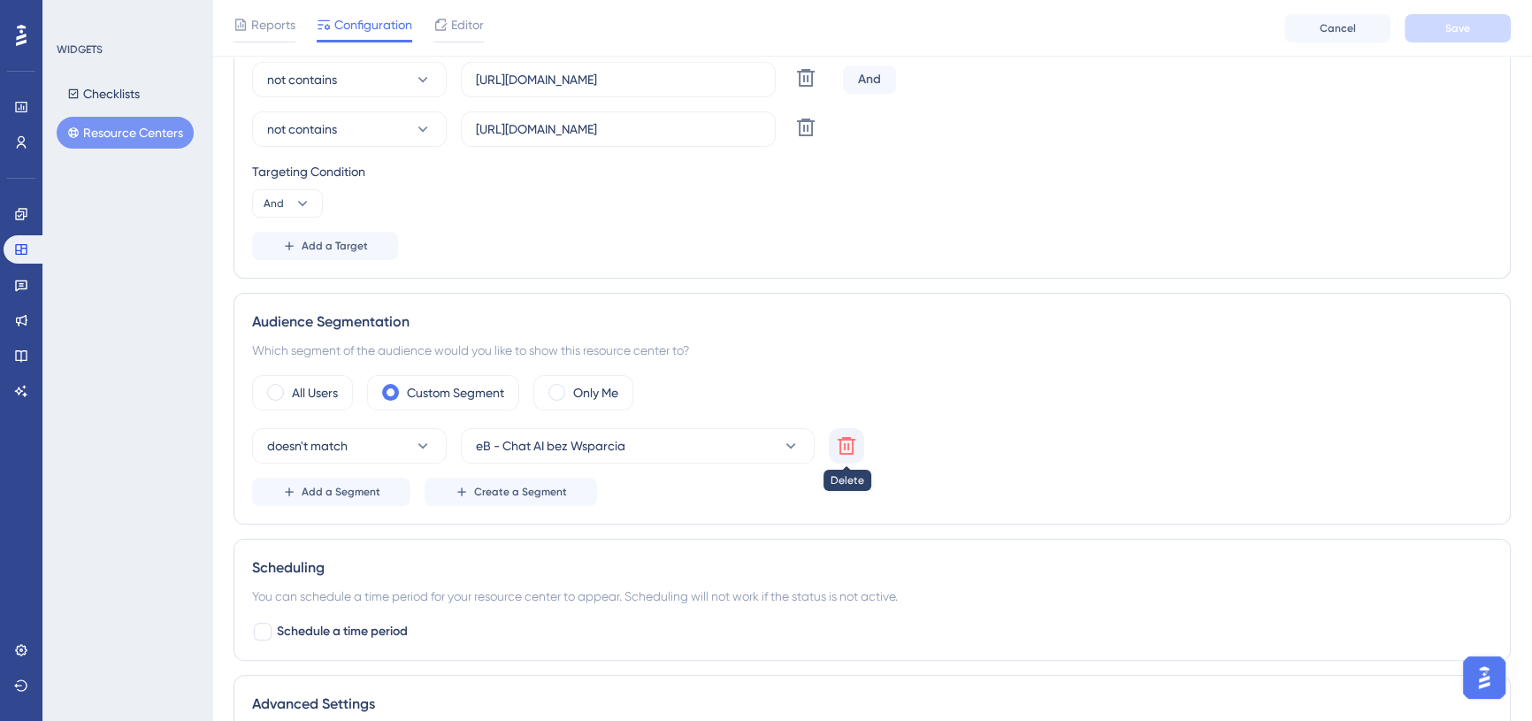
click at [851, 449] on icon at bounding box center [846, 445] width 21 height 21
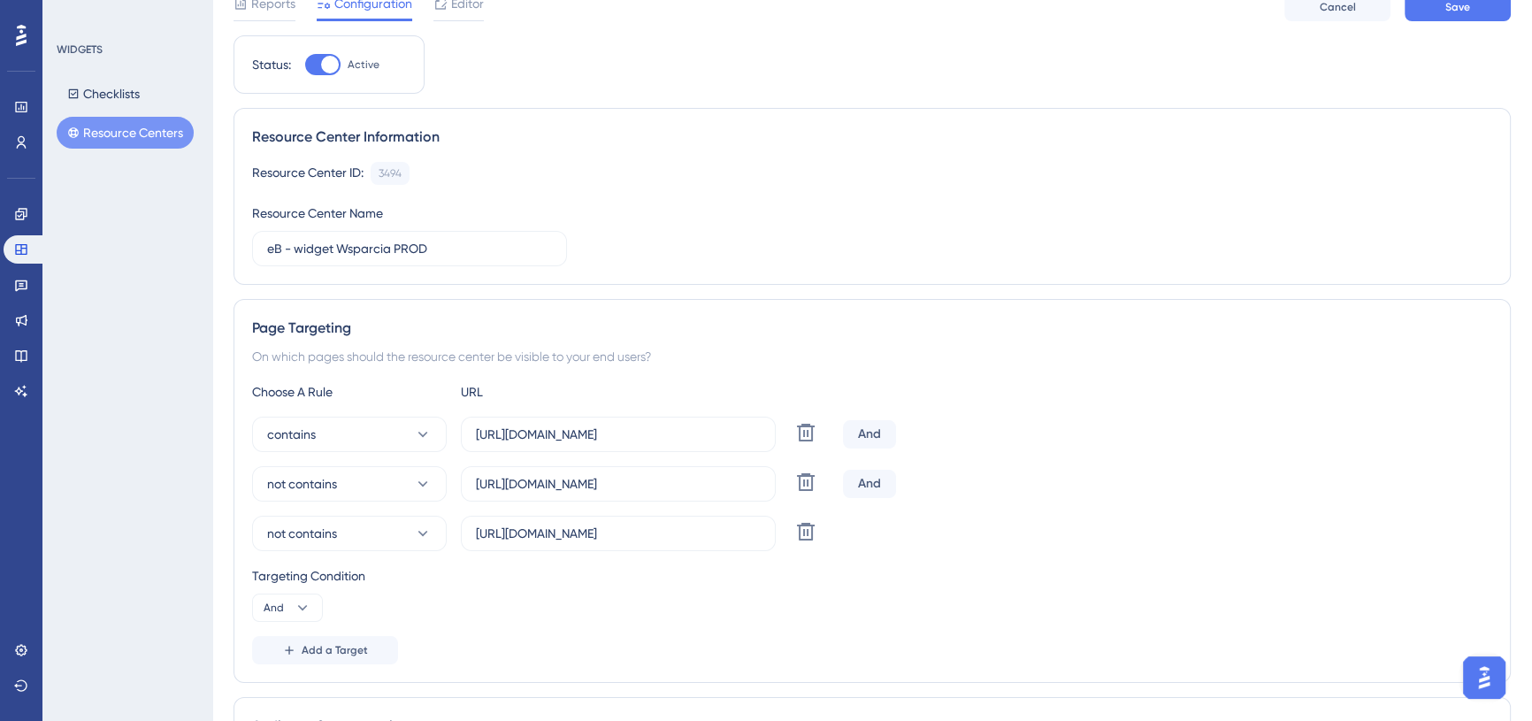
scroll to position [0, 0]
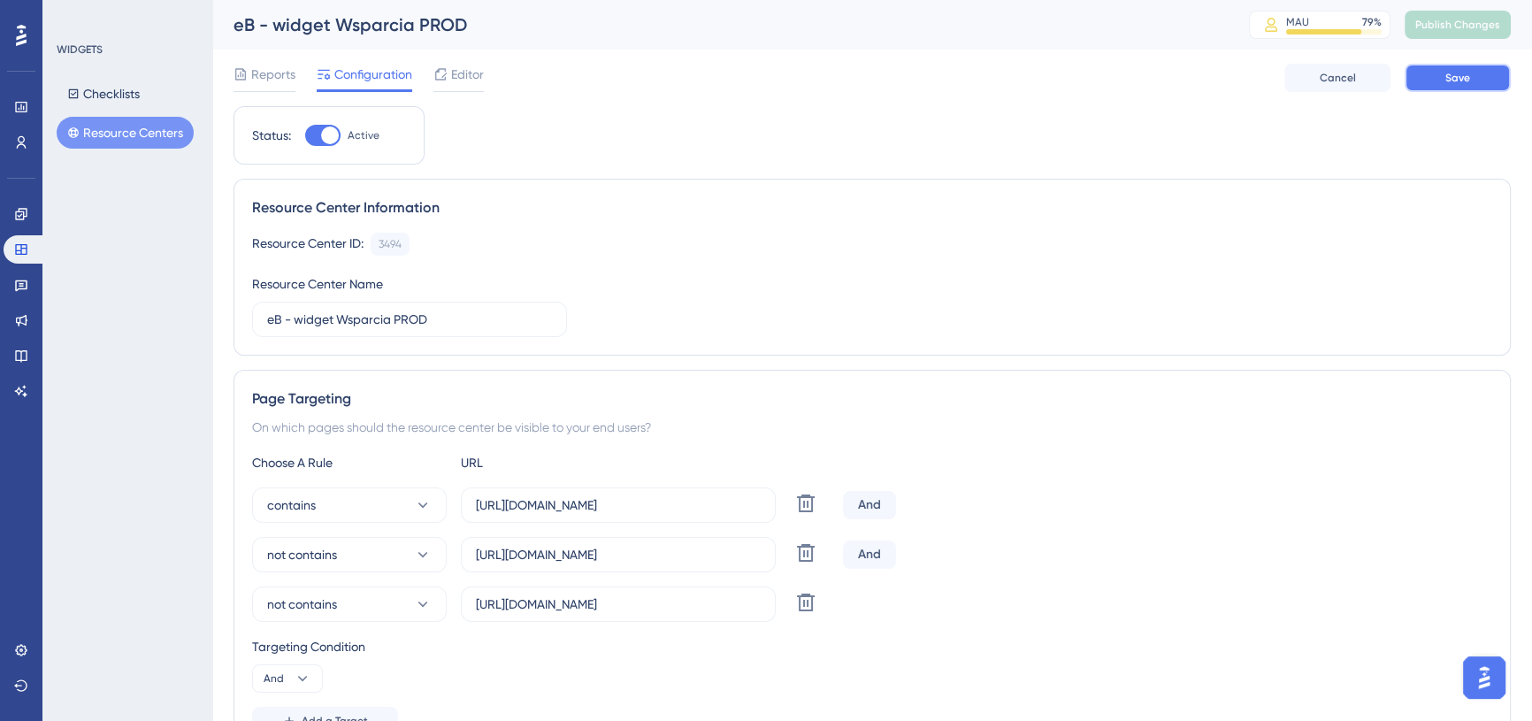
click at [1447, 88] on button "Save" at bounding box center [1458, 78] width 106 height 28
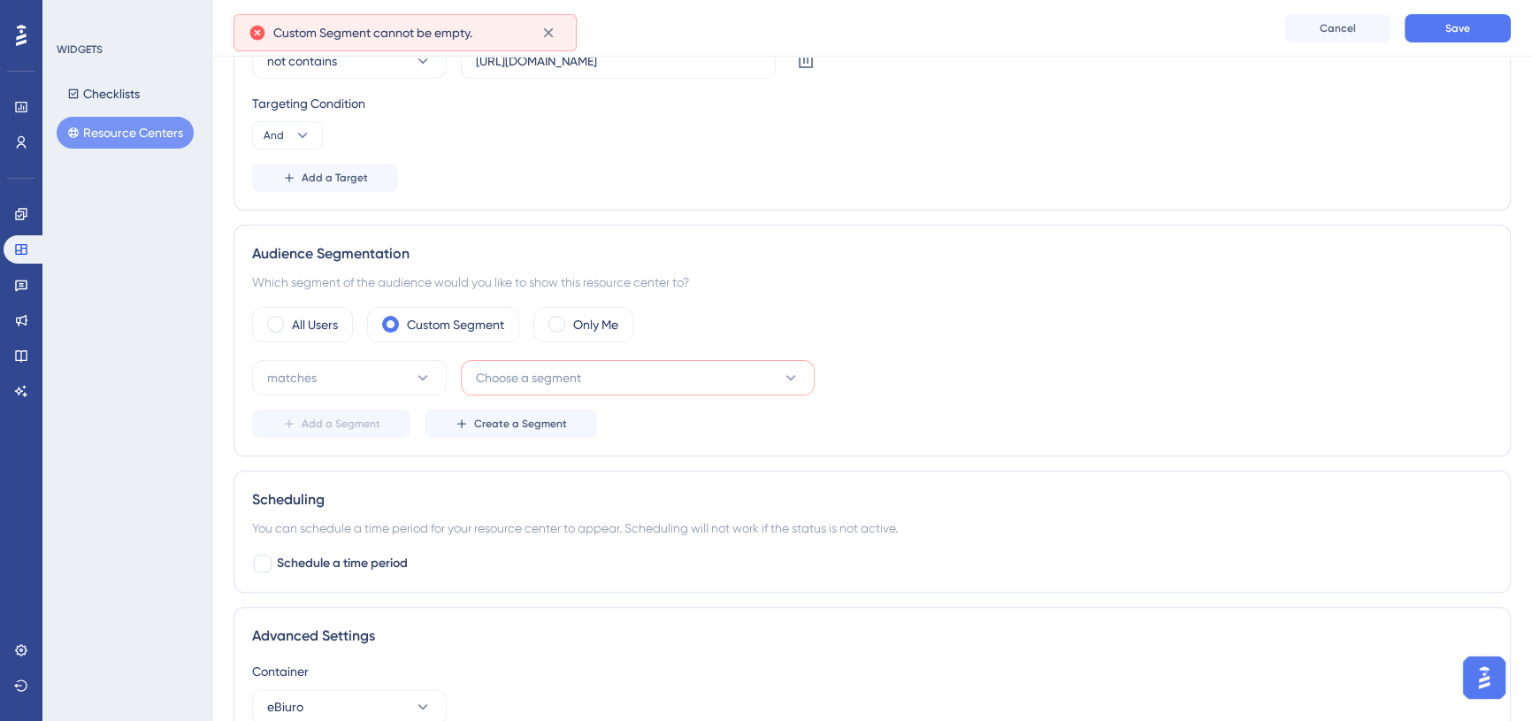
scroll to position [559, 0]
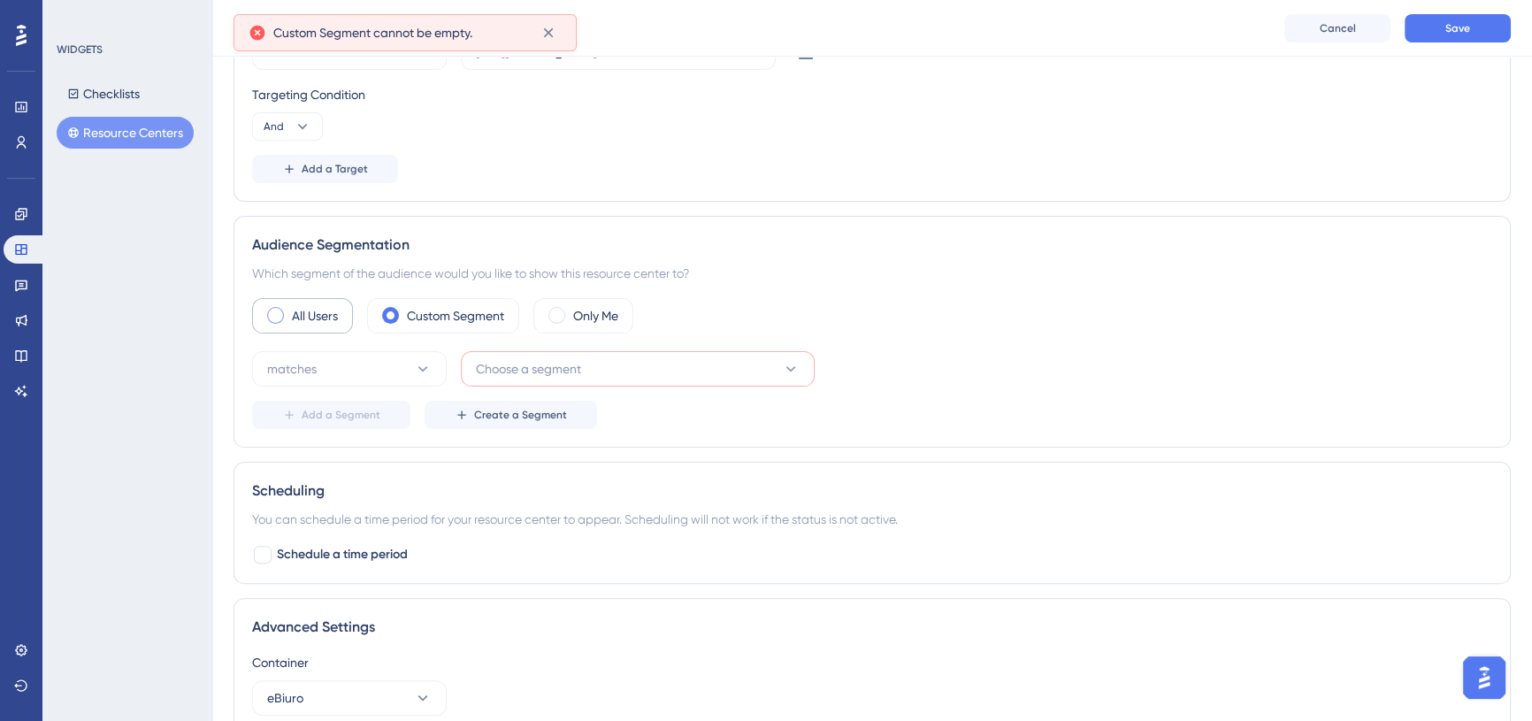
click at [265, 312] on div "All Users" at bounding box center [302, 315] width 101 height 35
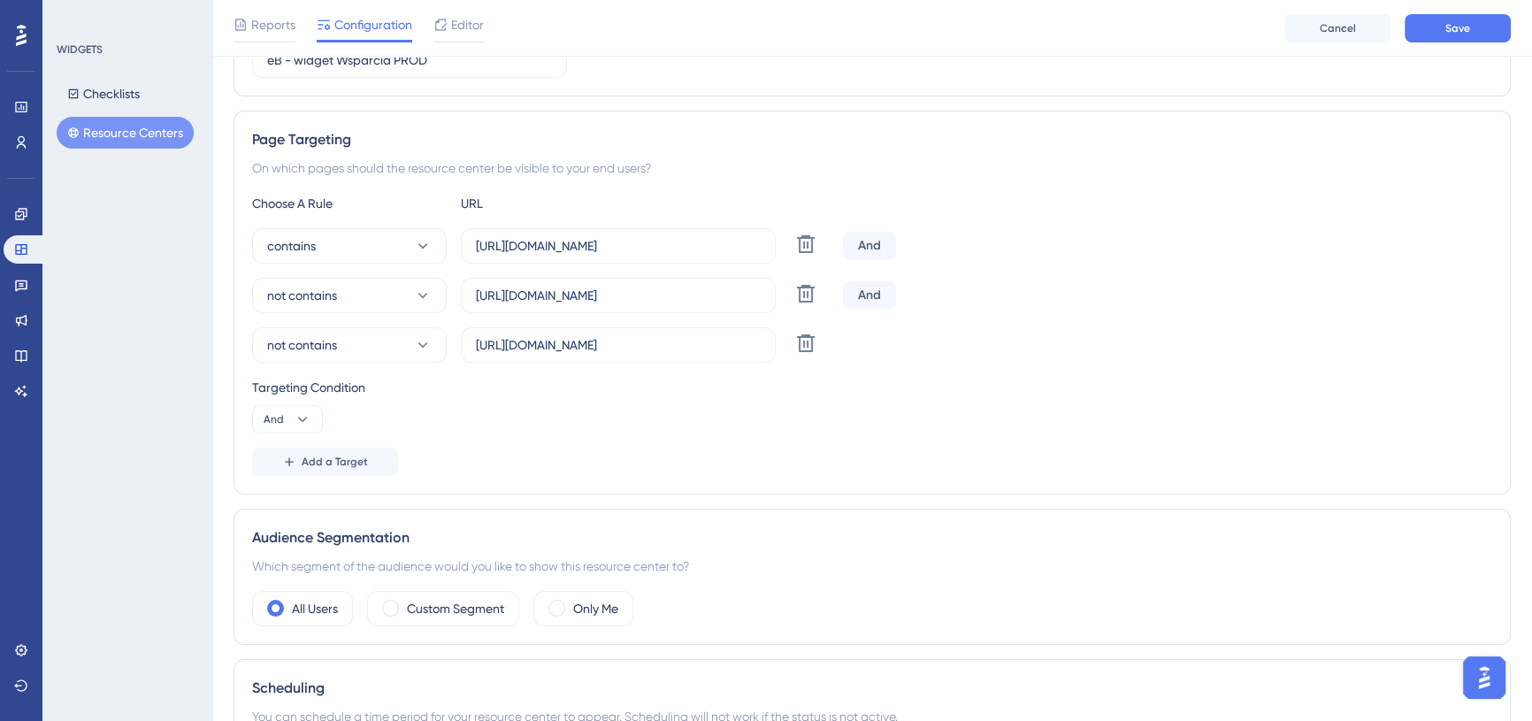
scroll to position [0, 0]
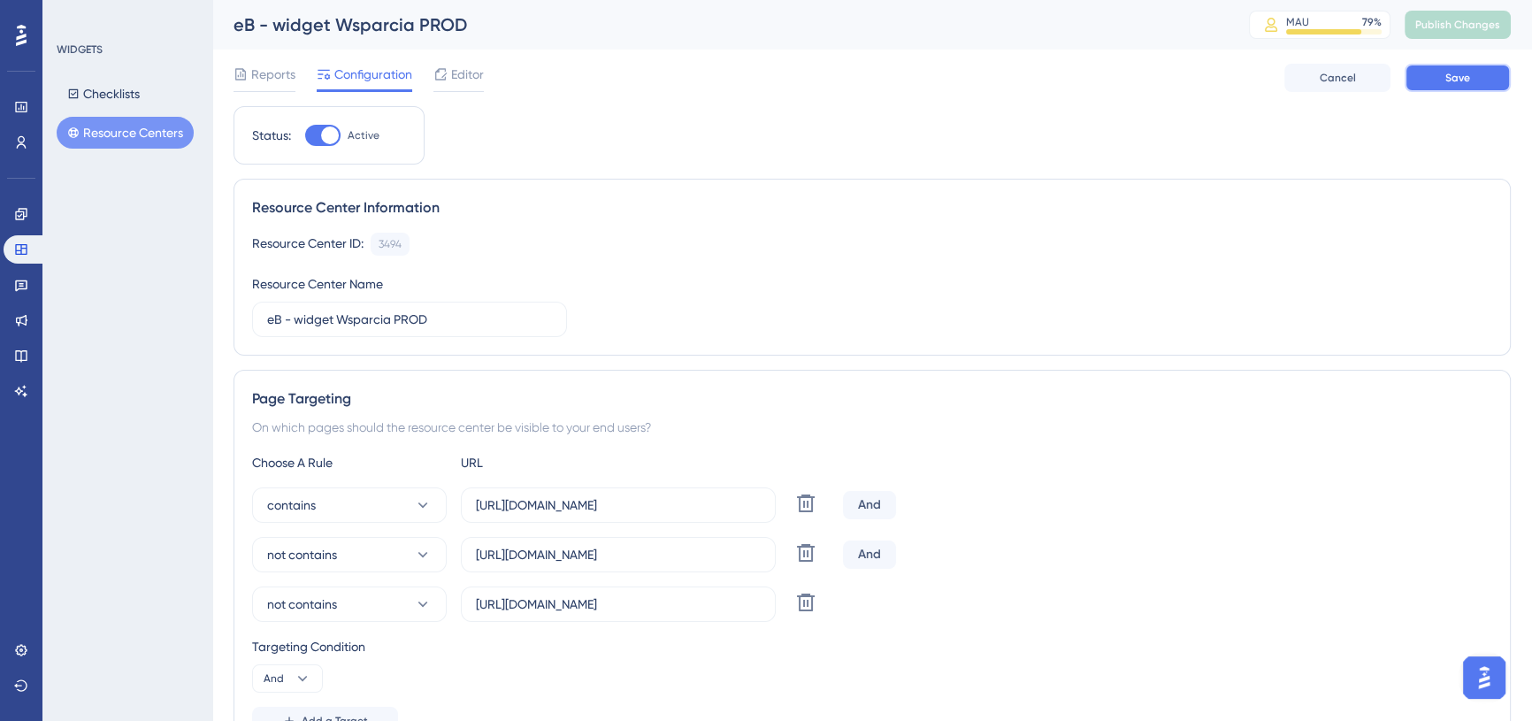
click at [1494, 81] on button "Save" at bounding box center [1458, 78] width 106 height 28
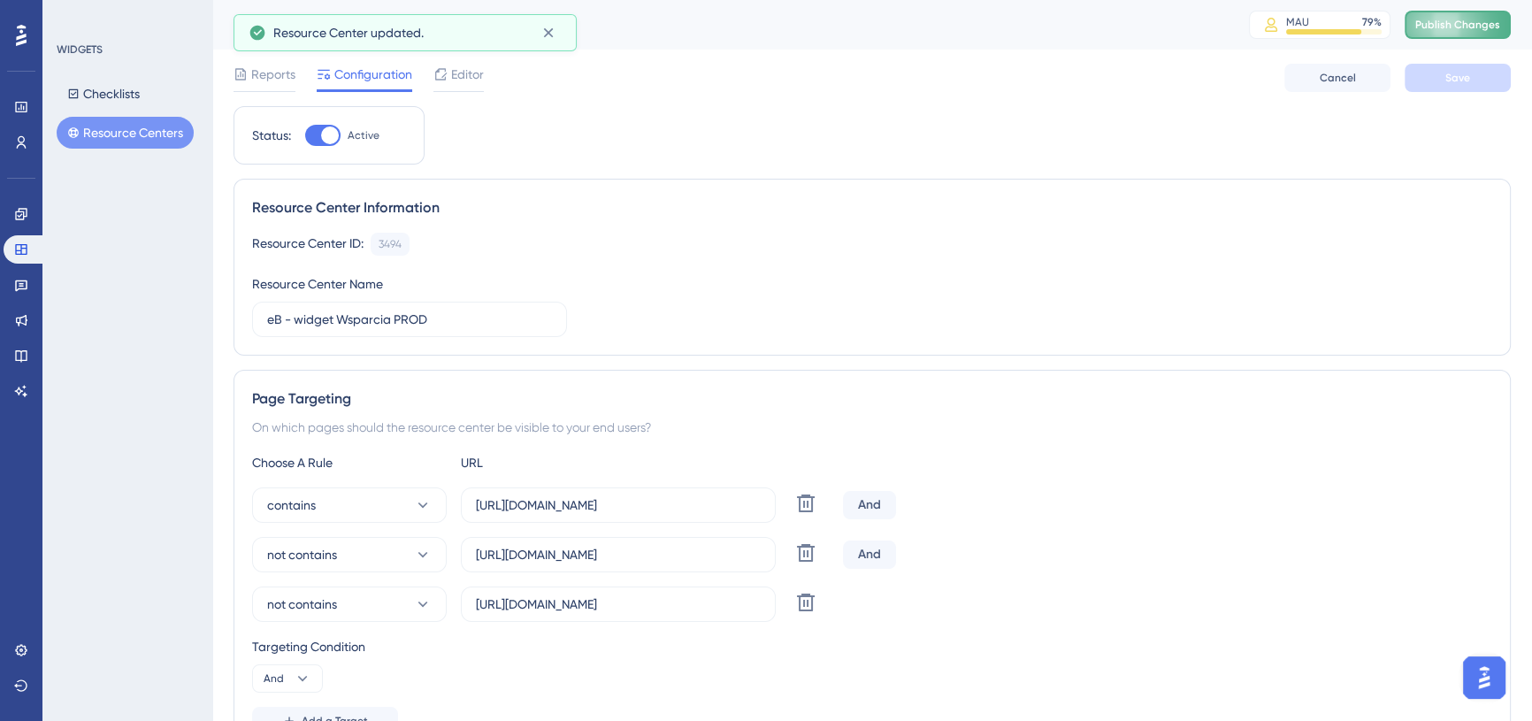
click at [1486, 26] on span "Publish Changes" at bounding box center [1458, 25] width 85 height 14
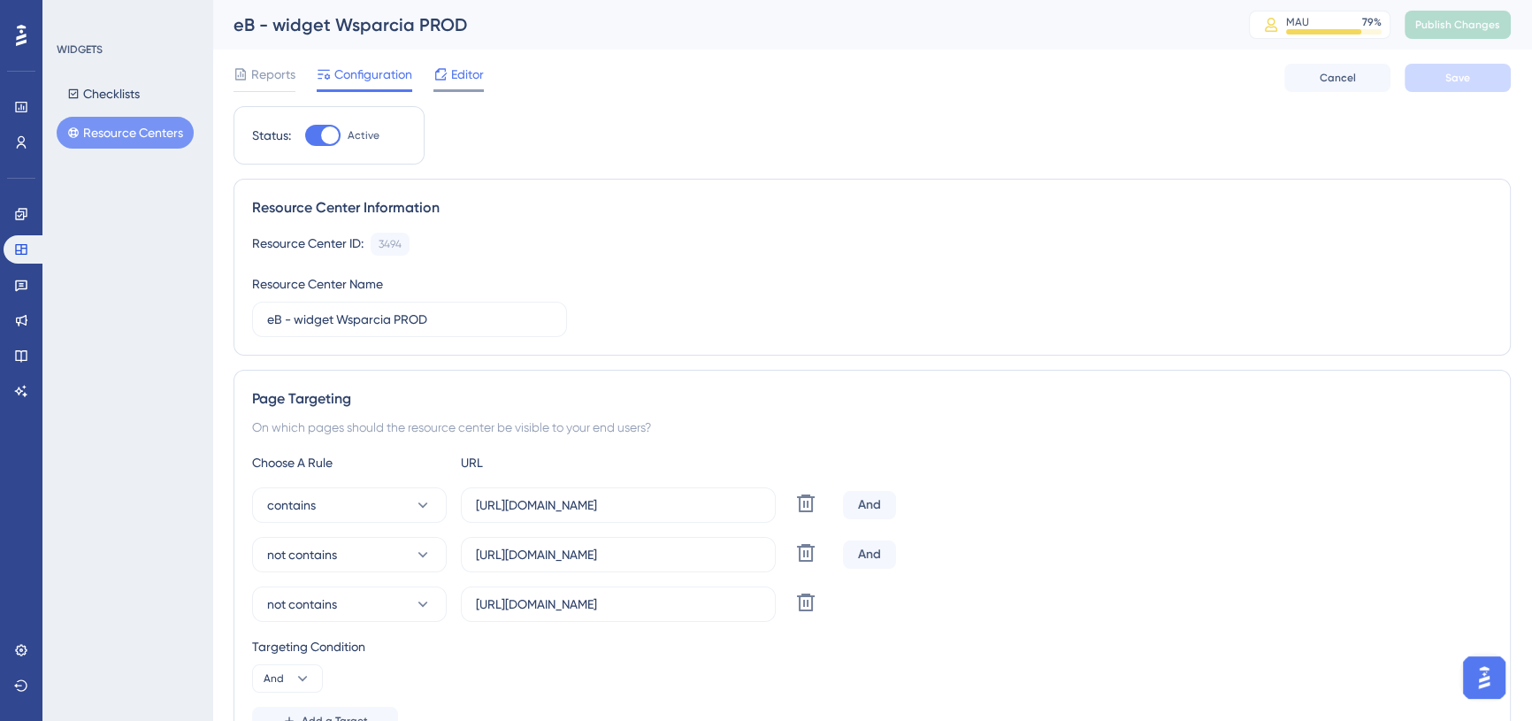
click at [471, 65] on span "Editor" at bounding box center [467, 74] width 33 height 21
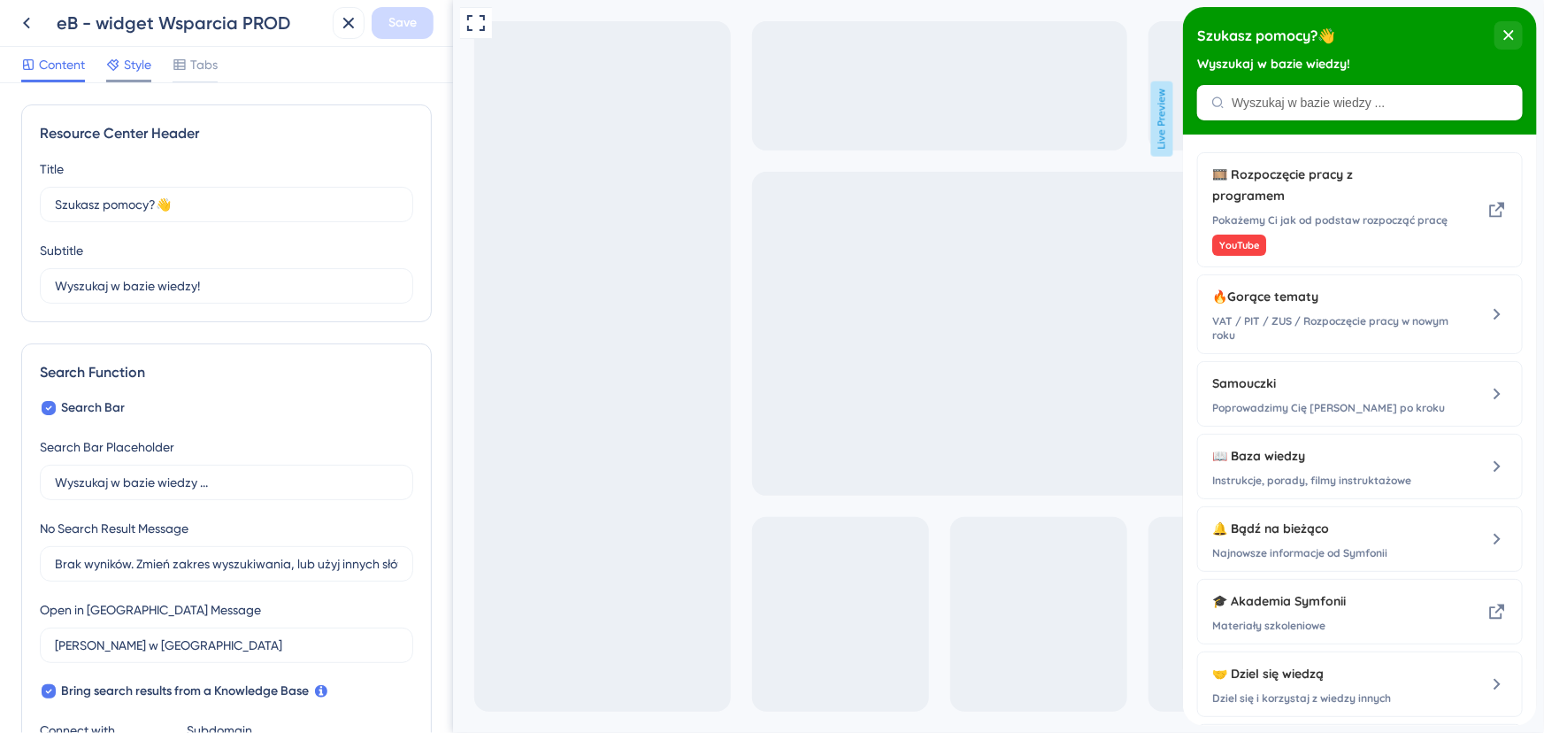
click at [121, 65] on div "Style" at bounding box center [128, 64] width 45 height 21
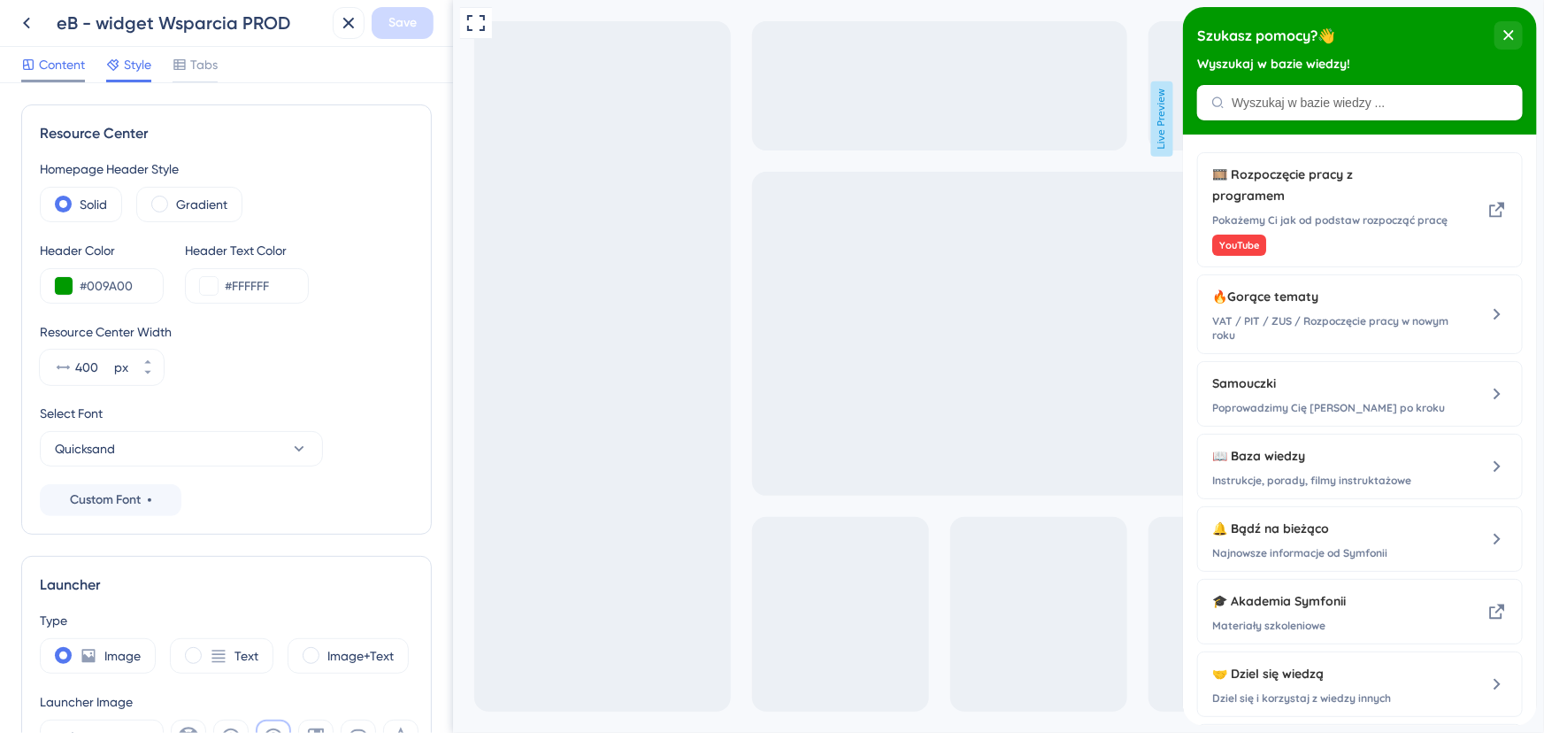
click at [65, 64] on span "Content" at bounding box center [62, 64] width 46 height 21
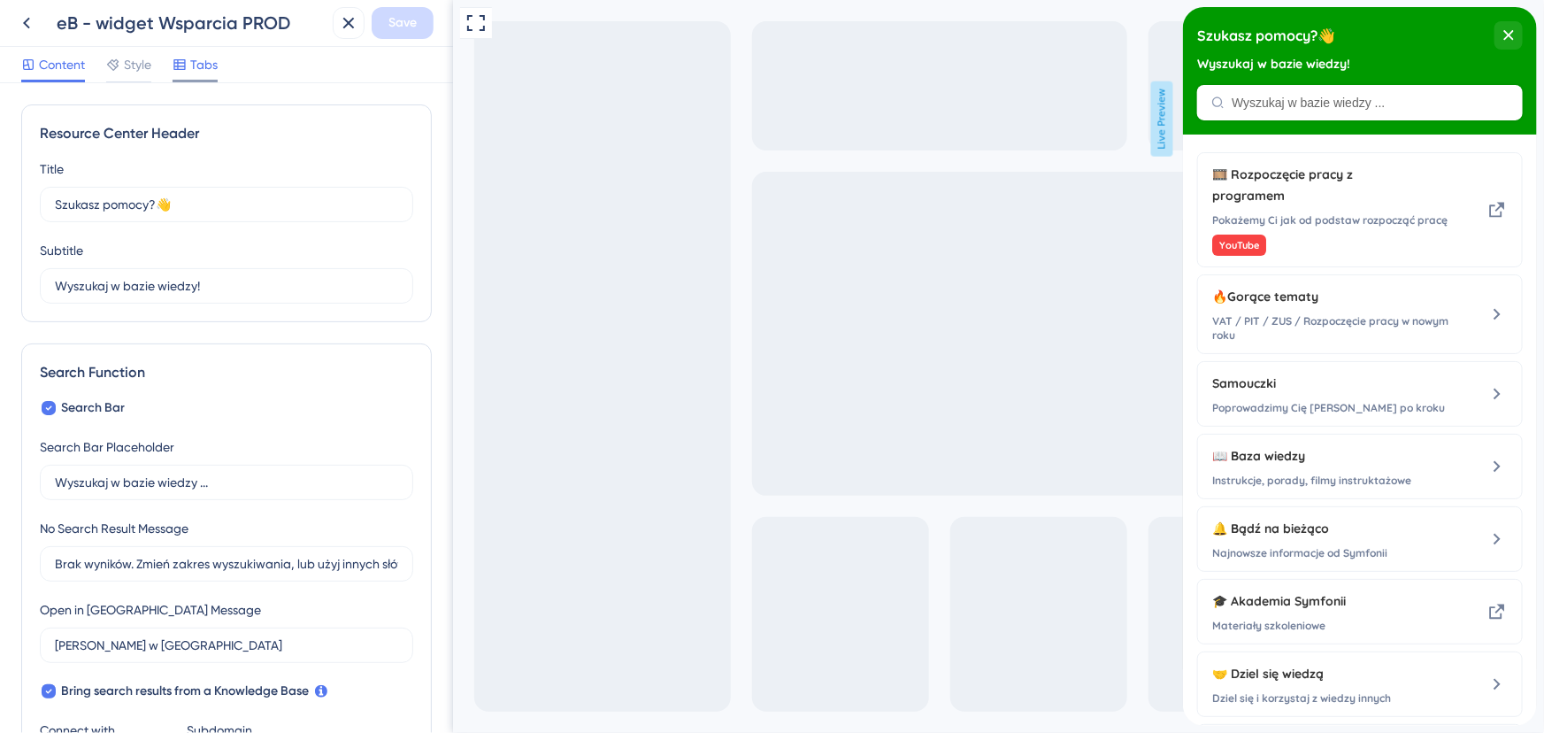
click at [185, 67] on icon at bounding box center [179, 64] width 12 height 11
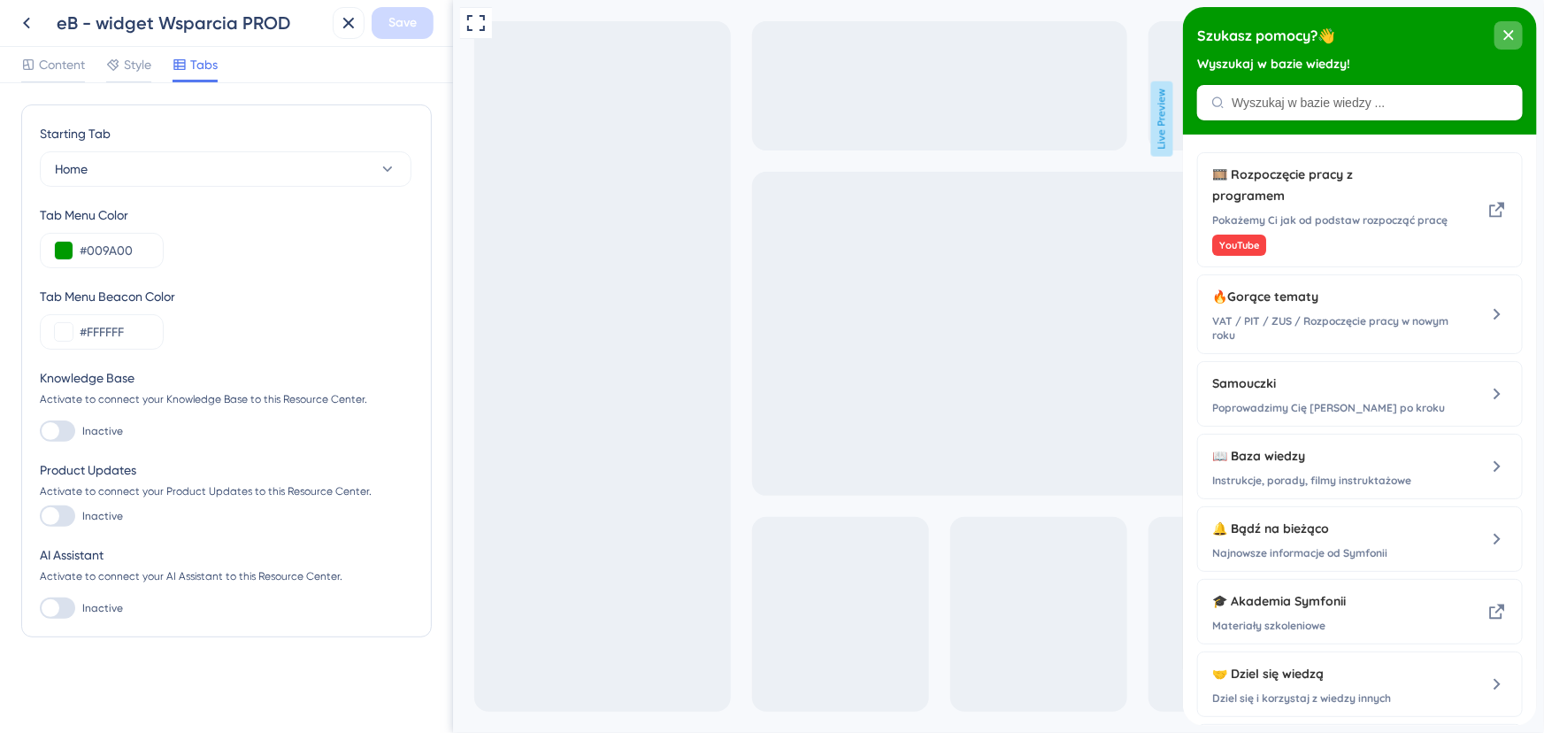
click at [1502, 37] on icon "close resource center" at bounding box center [1507, 35] width 11 height 11
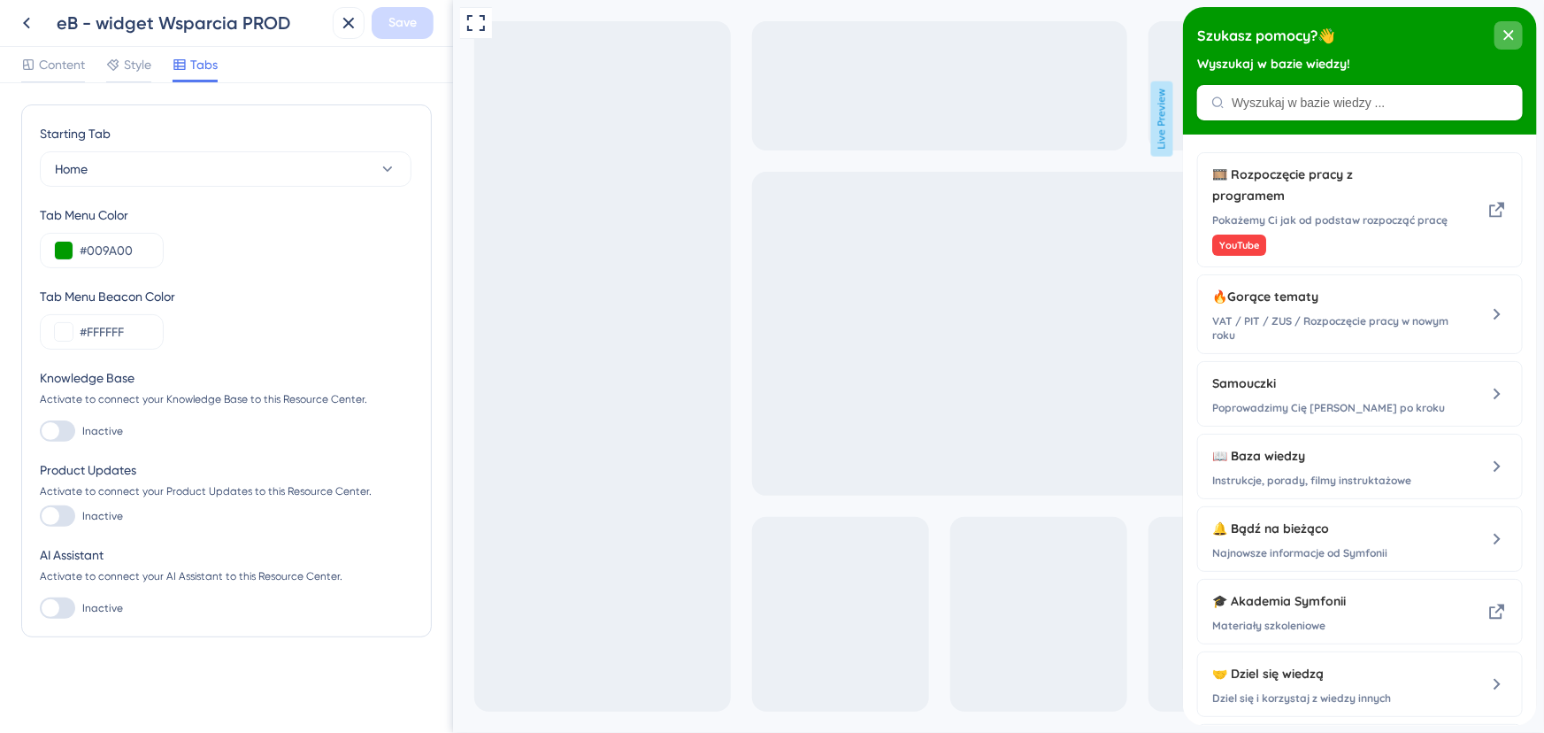
click at [1504, 34] on icon "close resource center" at bounding box center [1507, 35] width 11 height 11
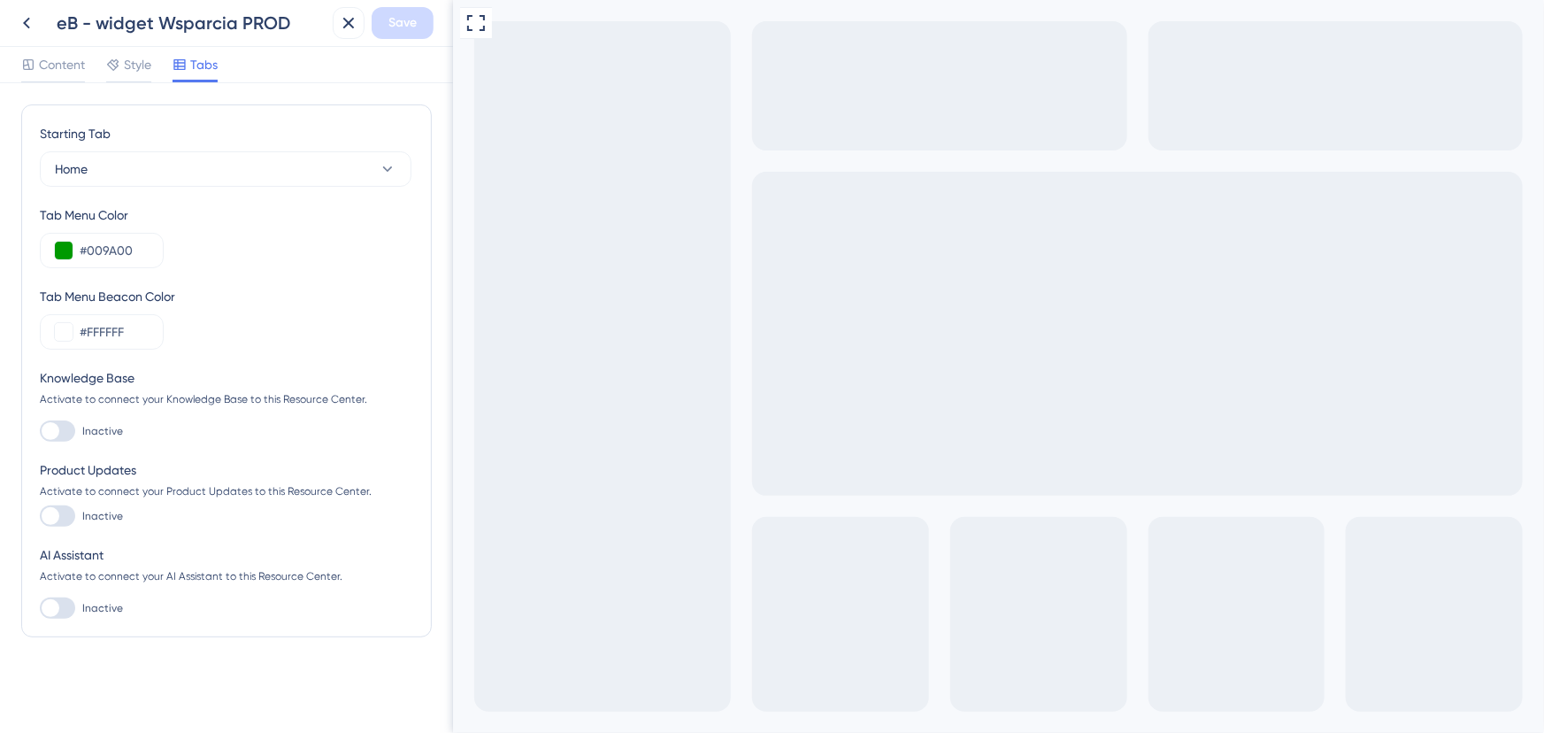
drag, startPoint x: 838, startPoint y: 845, endPoint x: 1869, endPoint y: 1226, distance: 1099.0
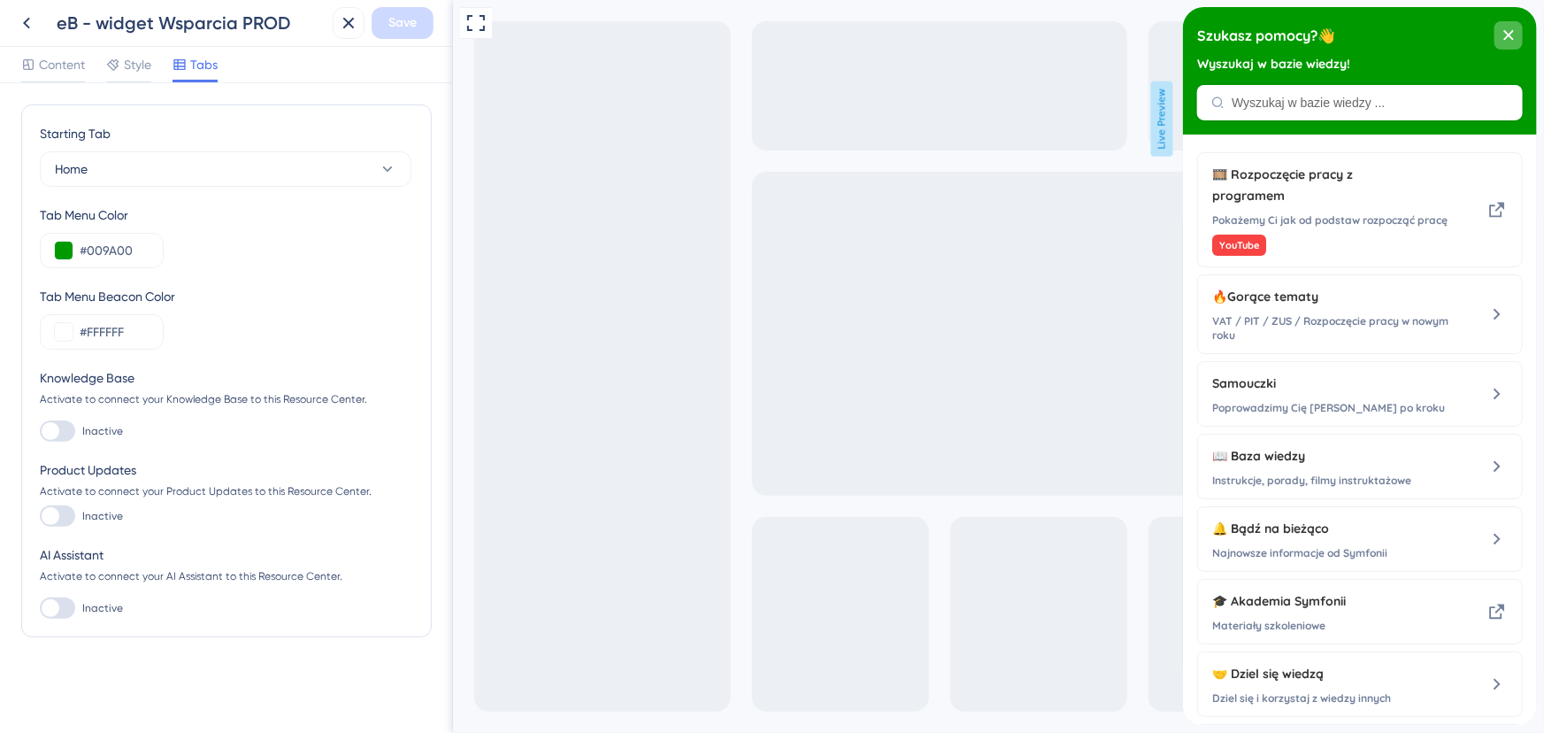
click at [1520, 34] on div "close resource center" at bounding box center [1507, 35] width 28 height 28
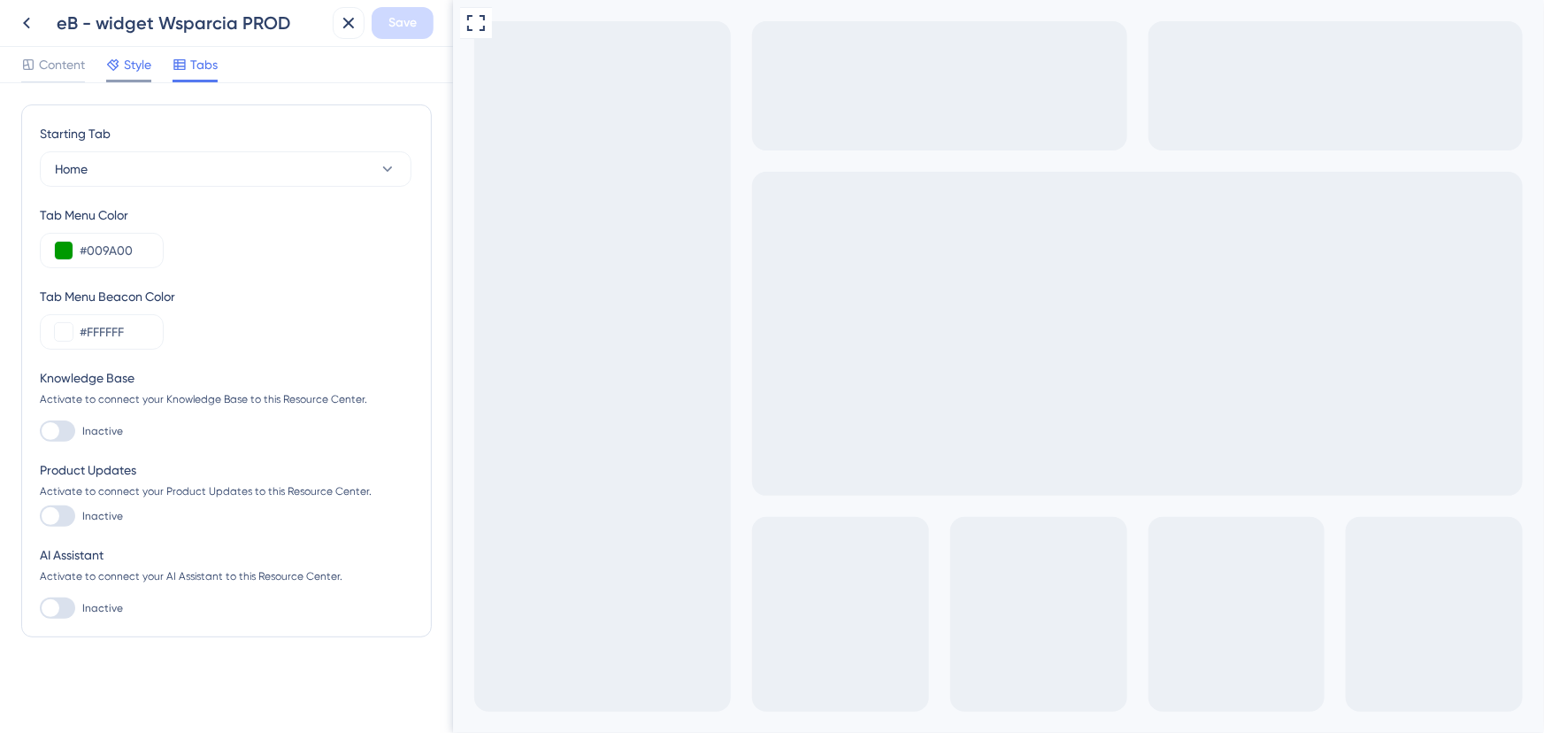
click at [117, 62] on icon at bounding box center [113, 65] width 12 height 12
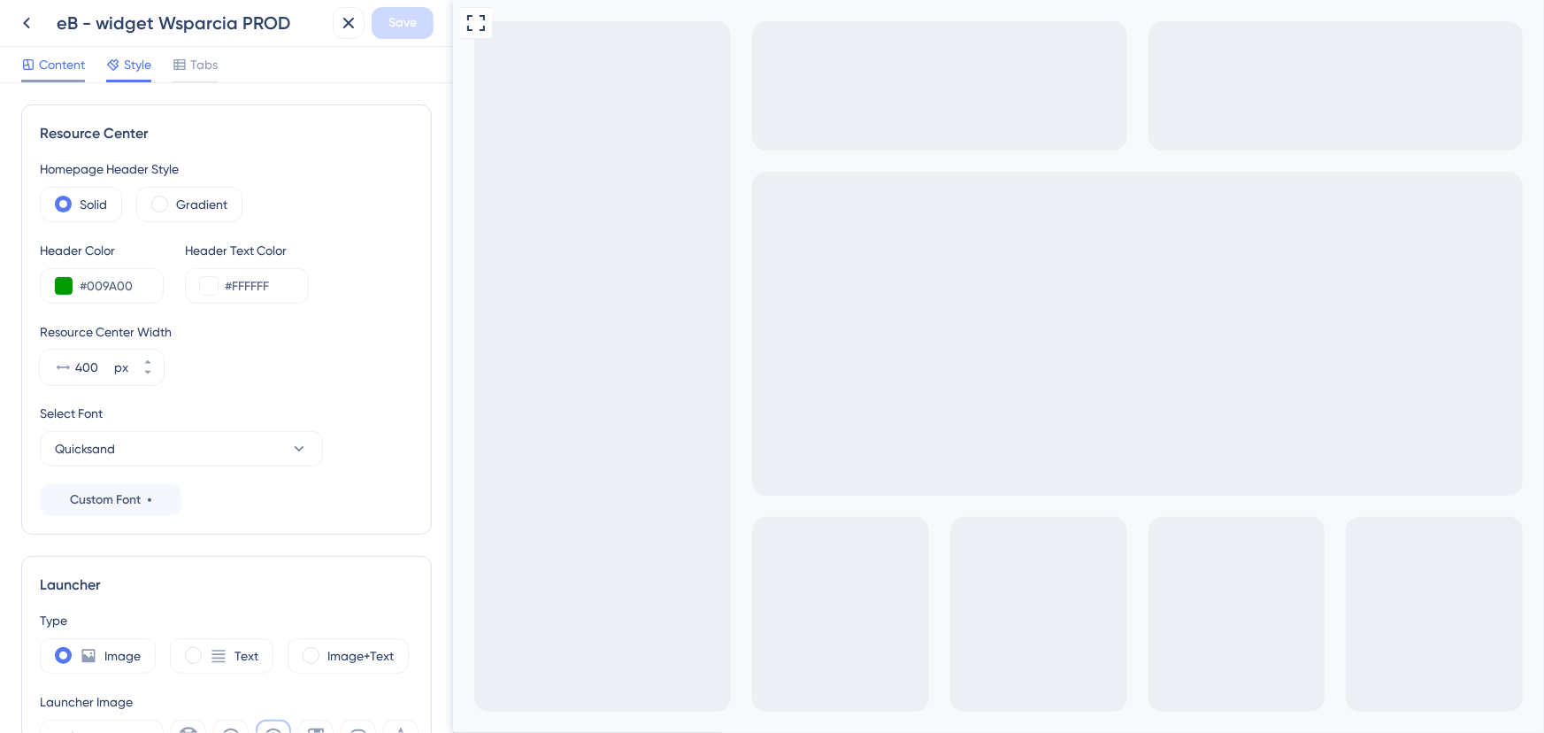
click at [65, 55] on span "Content" at bounding box center [62, 64] width 46 height 21
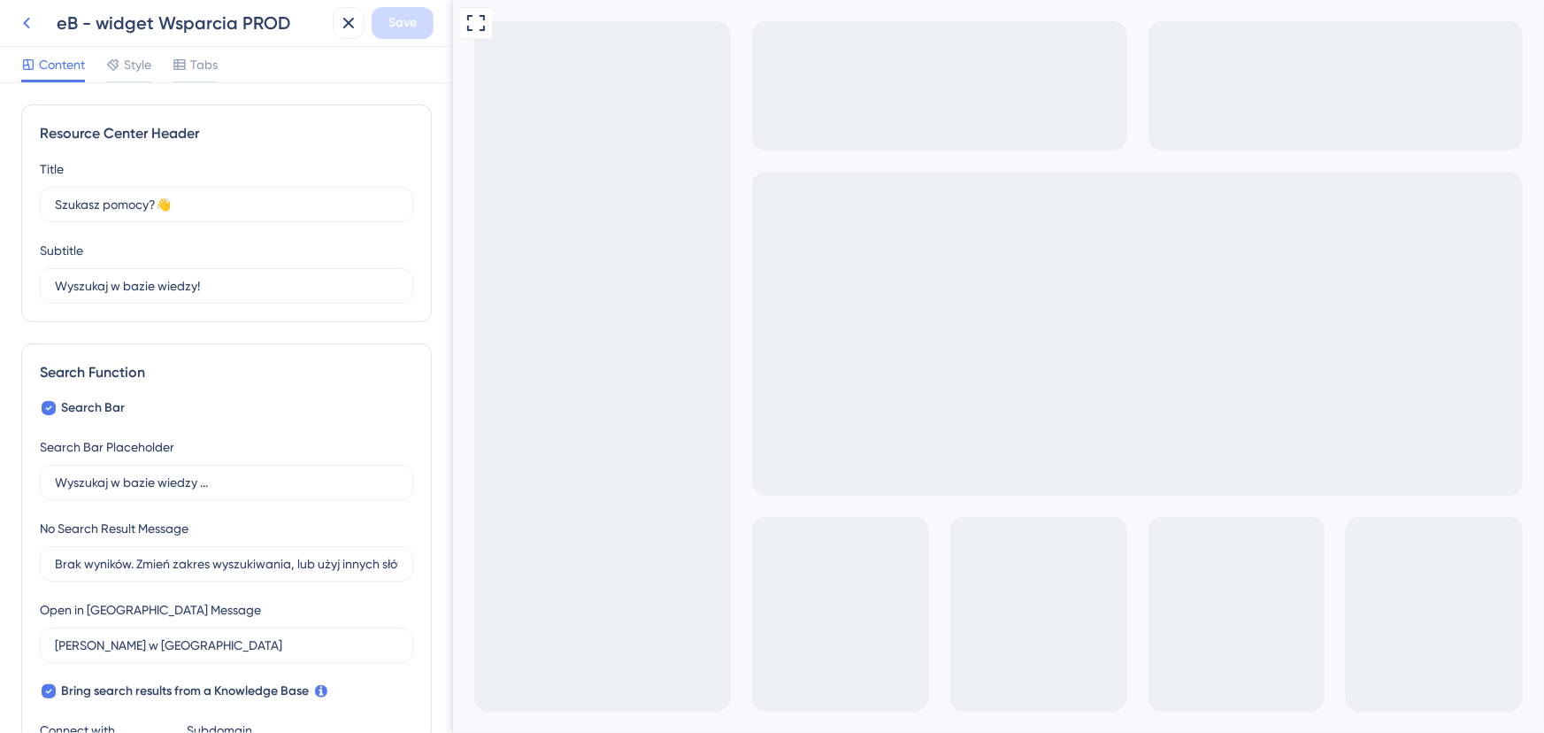
click at [26, 26] on icon at bounding box center [26, 24] width 7 height 12
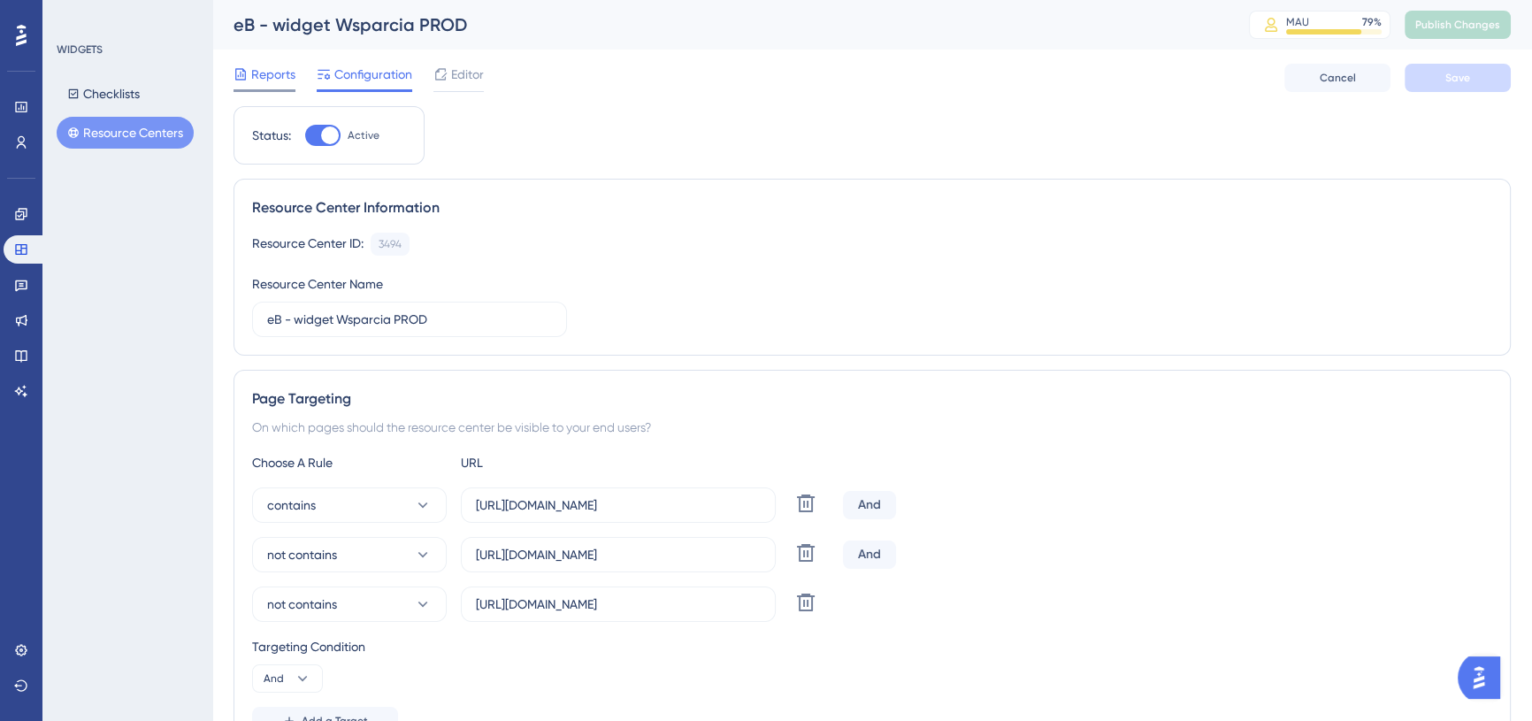
click at [263, 71] on span "Reports" at bounding box center [273, 74] width 44 height 21
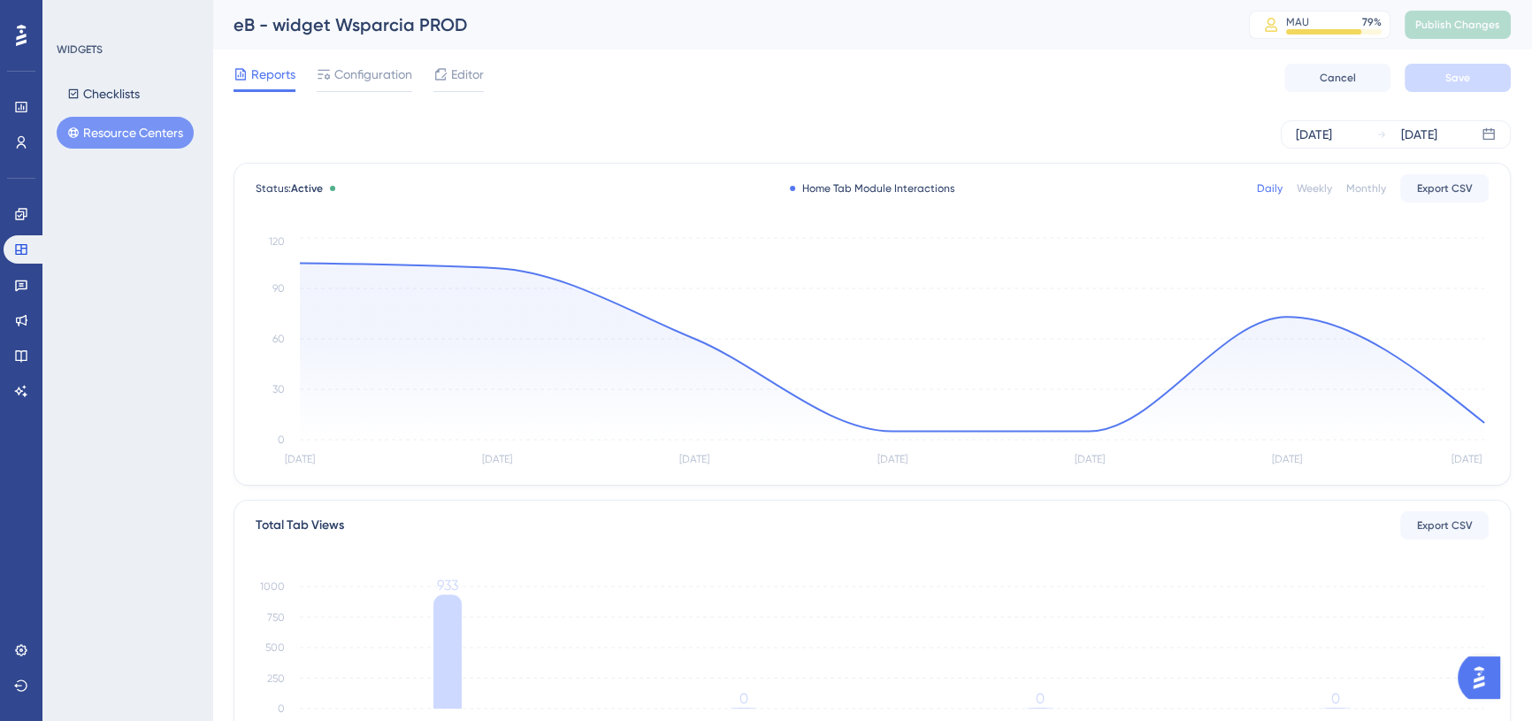
click at [942, 9] on div "eB - widget Wsparcia PROD MAU 79 % Click to see add-on and upgrade options Publ…" at bounding box center [872, 25] width 1320 height 50
click at [940, 33] on div "eB - widget Wsparcia PROD" at bounding box center [719, 24] width 971 height 25
click at [1205, 30] on div "eB - widget Wsparcia PROD" at bounding box center [719, 24] width 971 height 25
click at [20, 288] on icon at bounding box center [21, 286] width 12 height 12
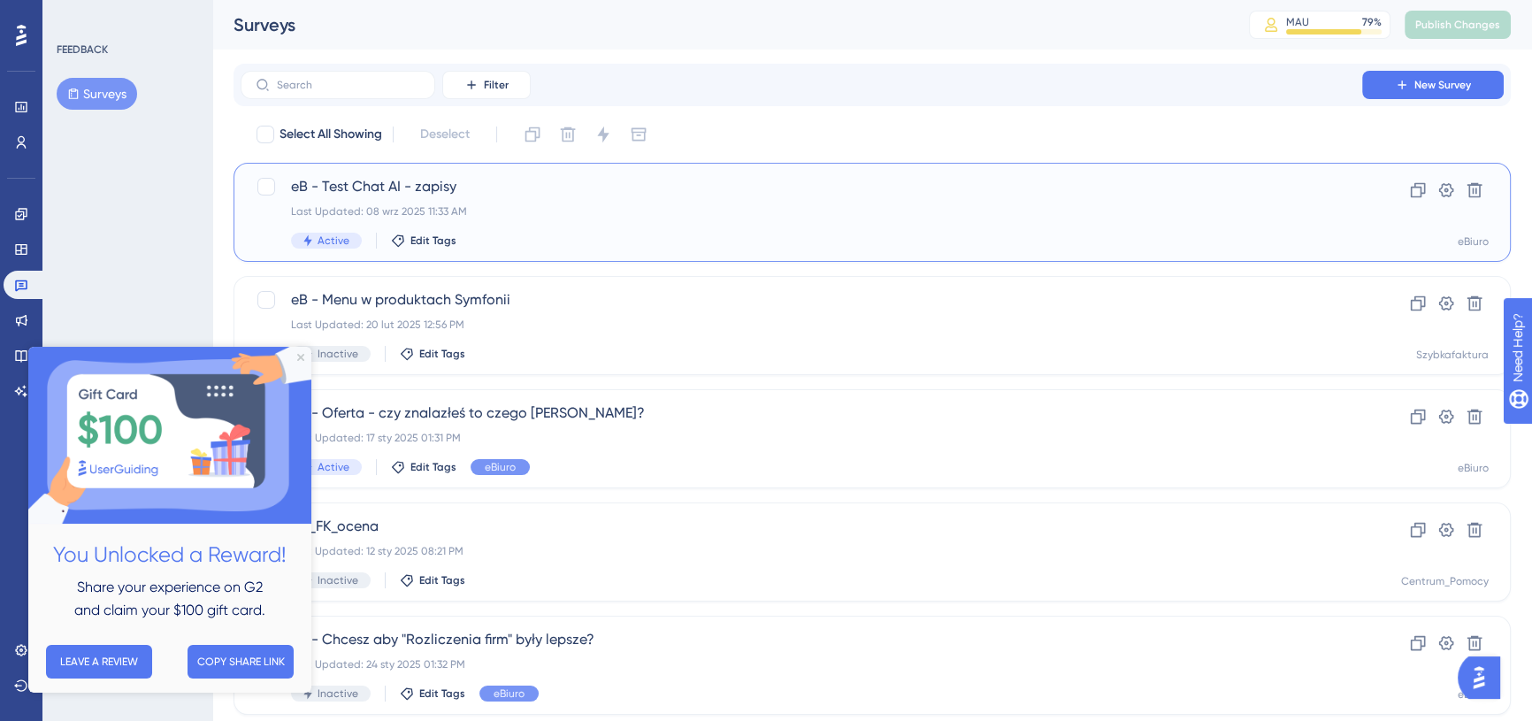
click at [588, 188] on span "eB - Test Chat AI - zapisy" at bounding box center [801, 186] width 1021 height 21
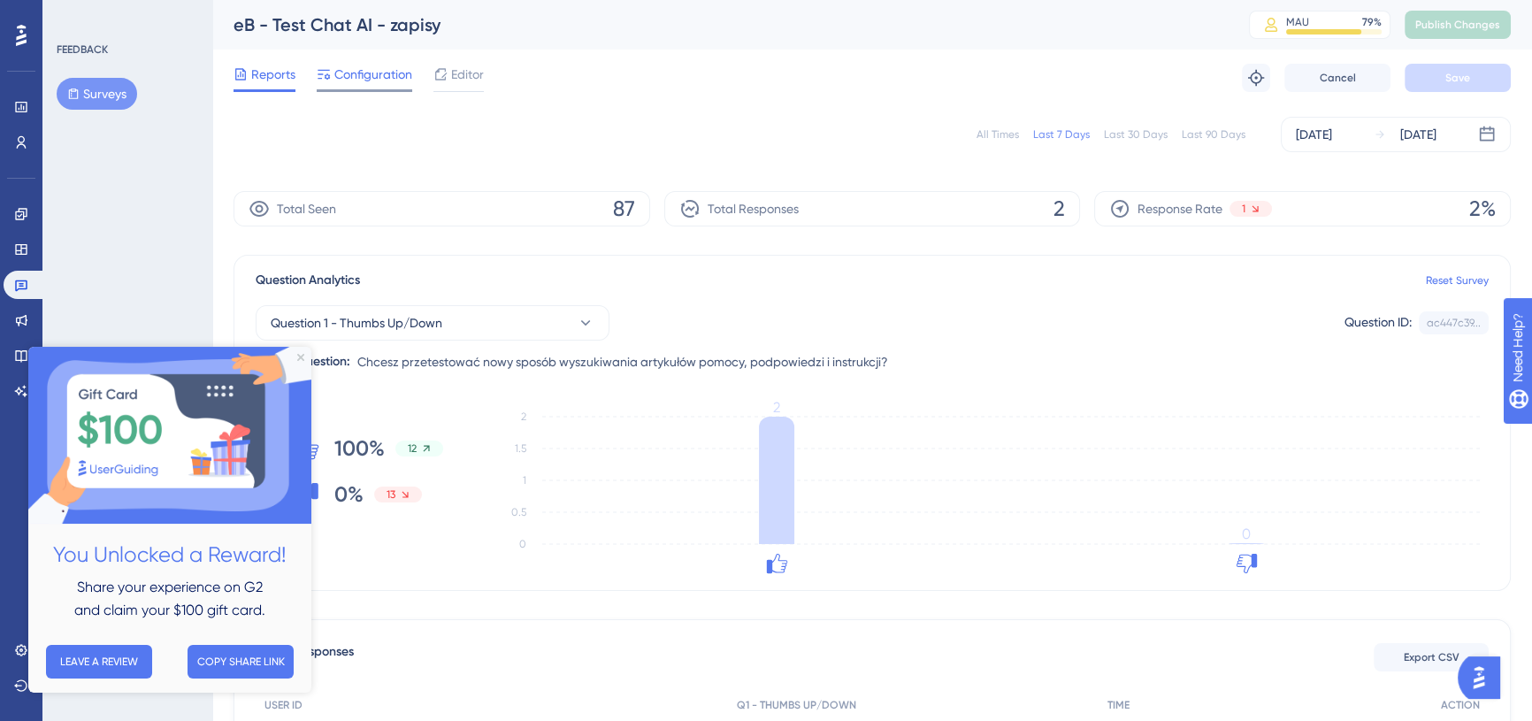
click at [363, 71] on span "Configuration" at bounding box center [373, 74] width 78 height 21
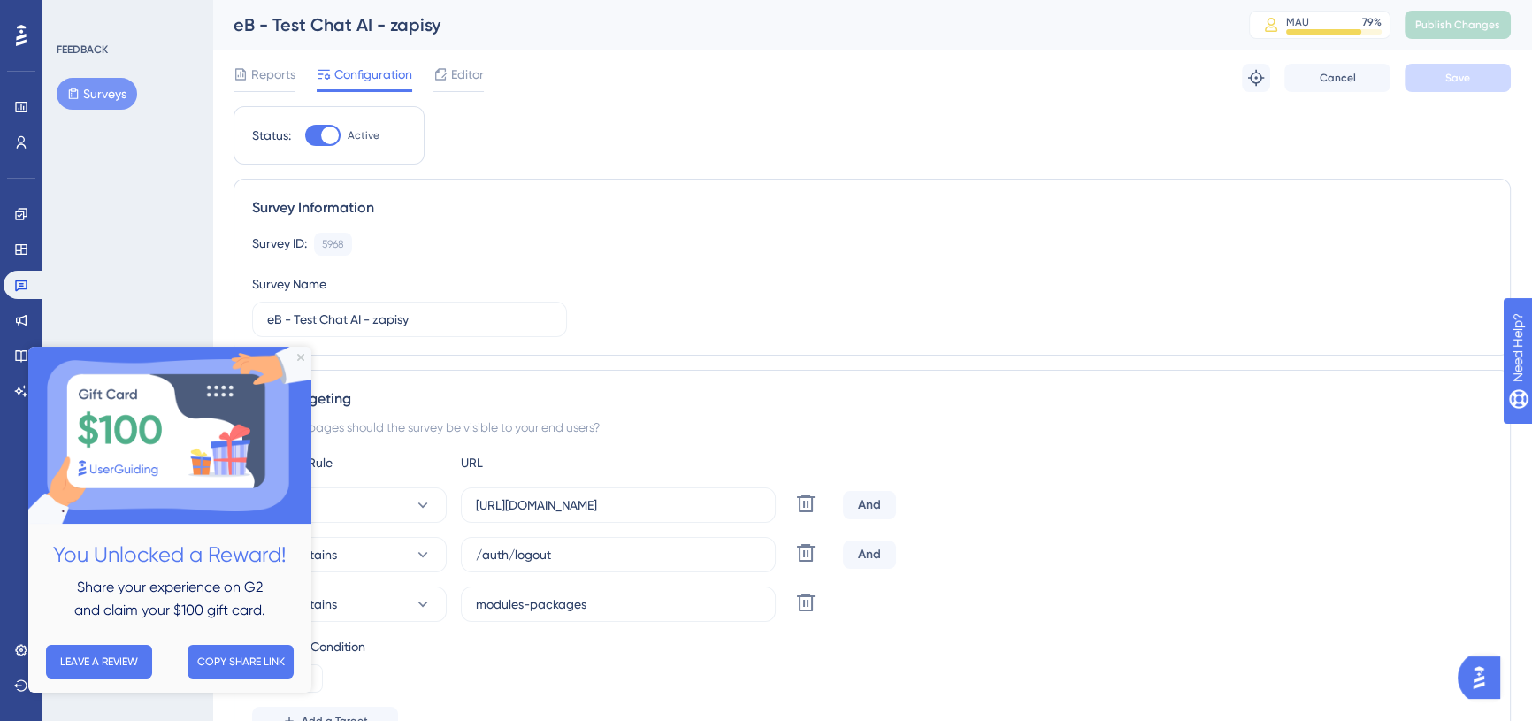
click at [330, 133] on div at bounding box center [330, 136] width 18 height 18
click at [305, 135] on input "Active" at bounding box center [304, 135] width 1 height 1
checkbox input "false"
click at [1457, 86] on button "Save" at bounding box center [1458, 78] width 106 height 28
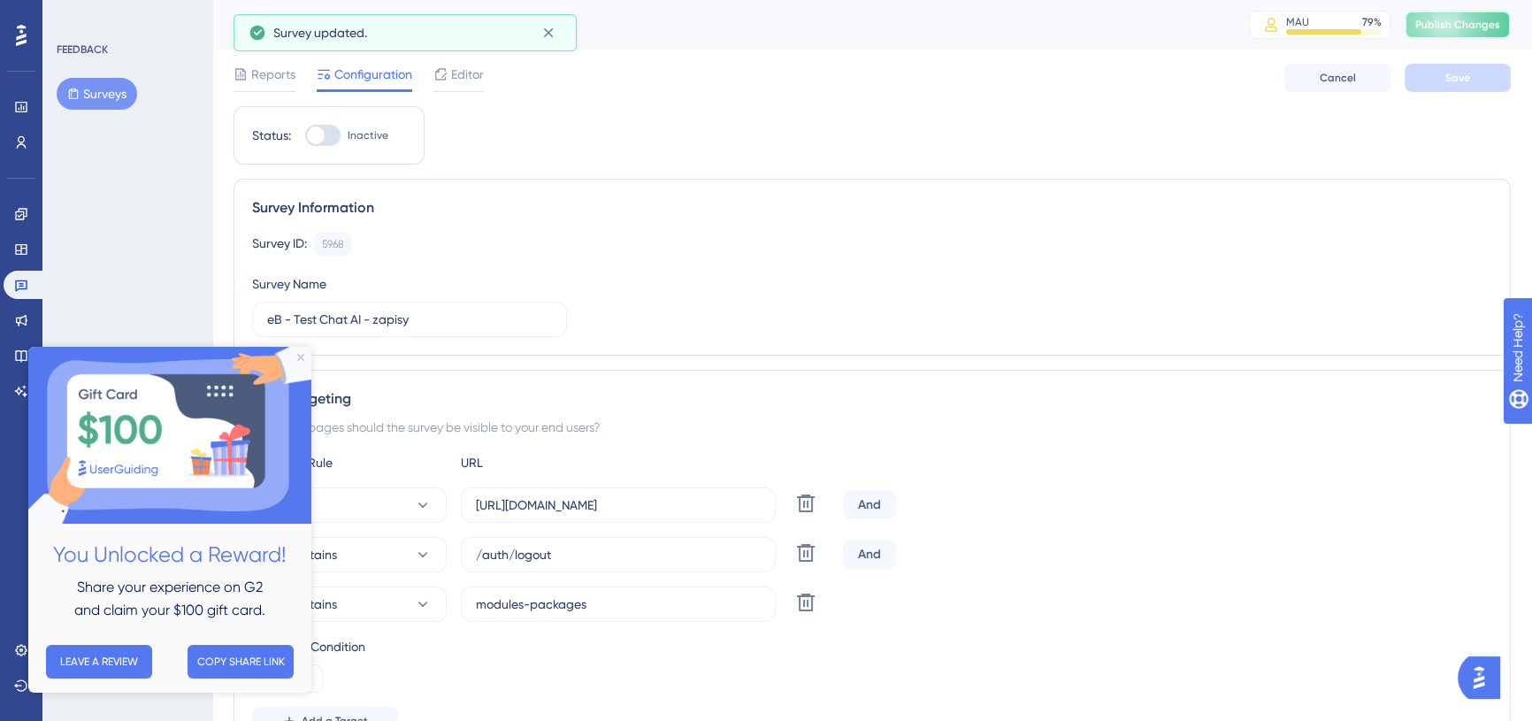
click at [1475, 21] on button "Publish Changes" at bounding box center [1458, 25] width 106 height 28
click at [301, 354] on icon "Close Preview" at bounding box center [300, 357] width 7 height 7
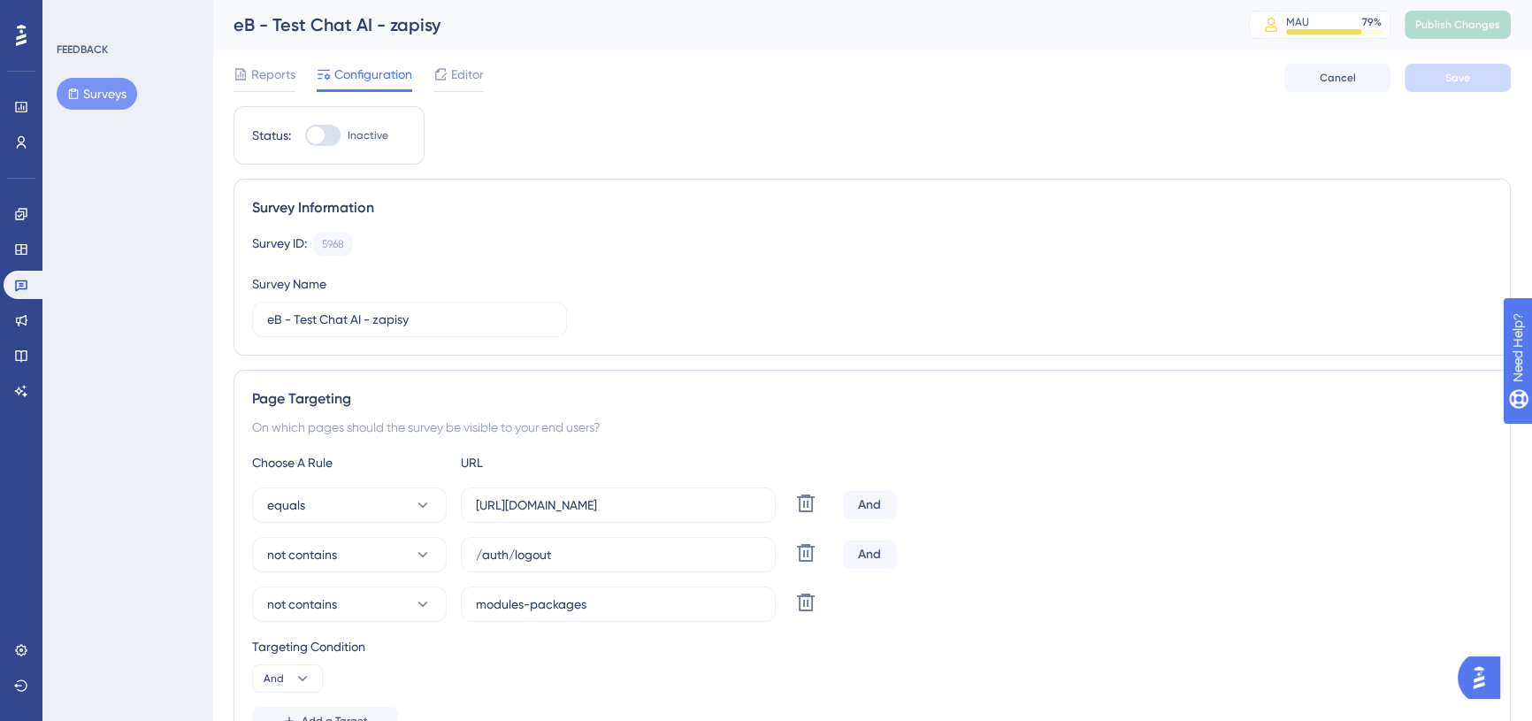
click at [1066, 61] on div "Reports Configuration Editor Cancel Save" at bounding box center [873, 78] width 1278 height 57
